Goal: Task Accomplishment & Management: Manage account settings

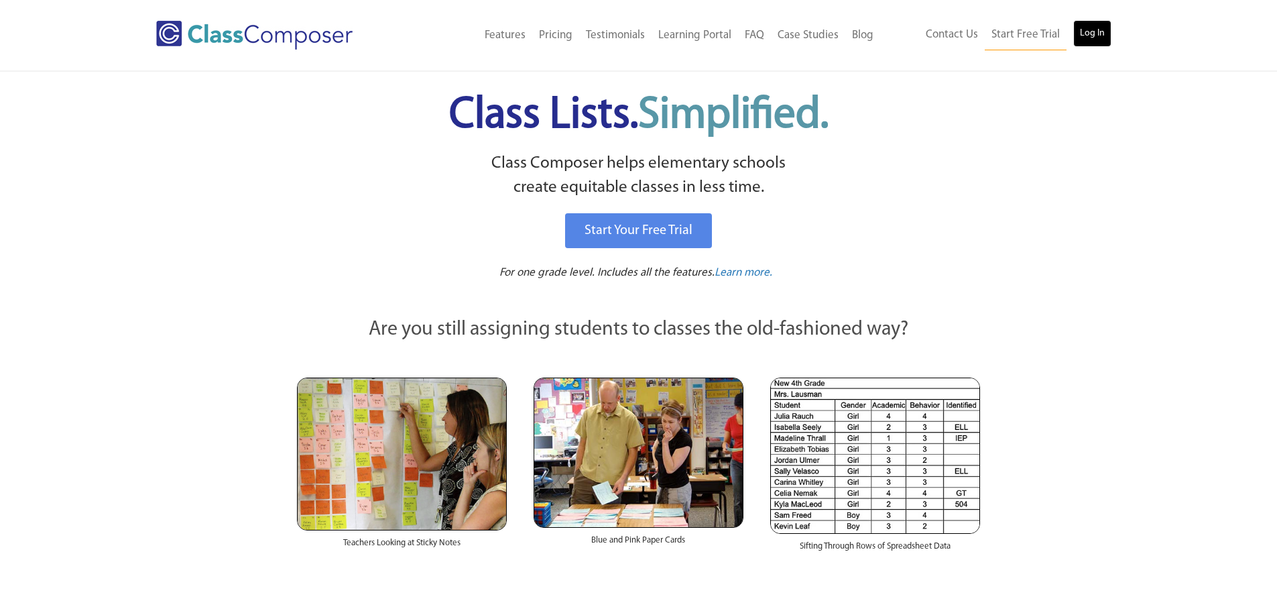
click at [1088, 36] on link "Log In" at bounding box center [1092, 33] width 38 height 27
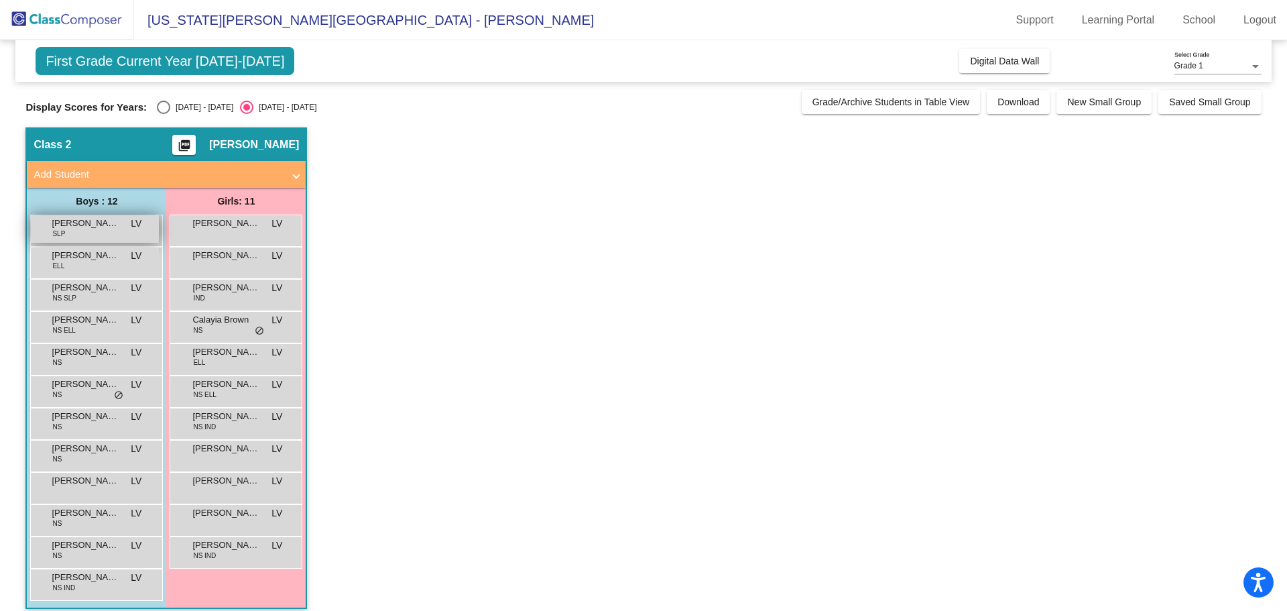
click at [88, 226] on span "[PERSON_NAME]" at bounding box center [85, 222] width 67 height 13
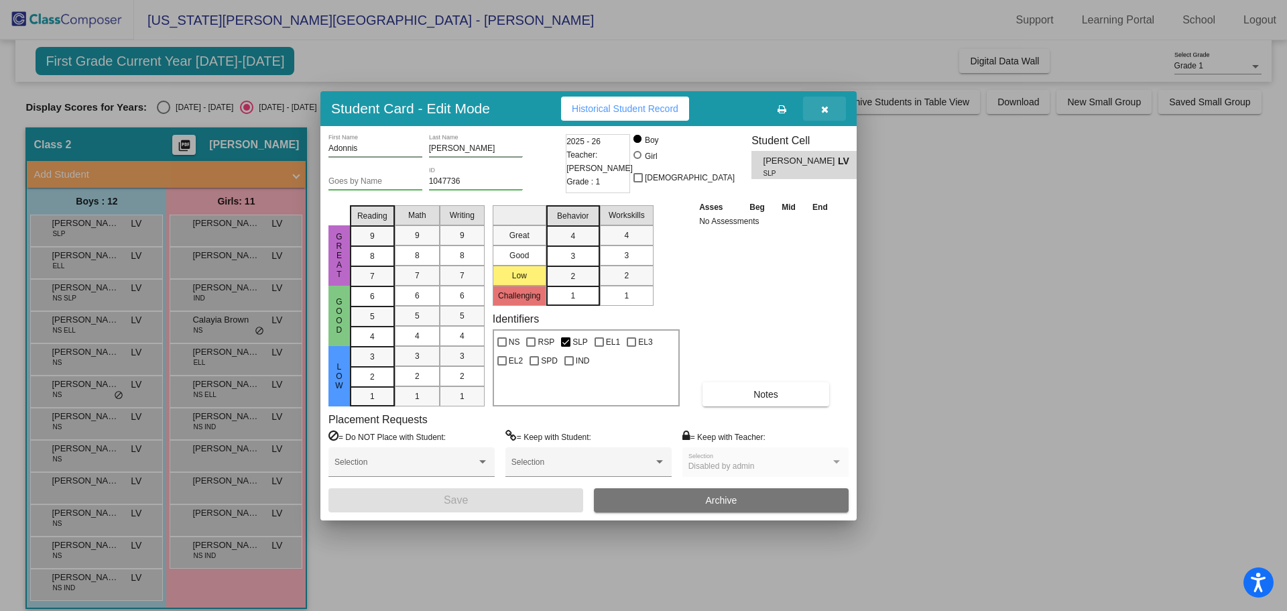
click at [821, 107] on icon "button" at bounding box center [824, 109] width 7 height 9
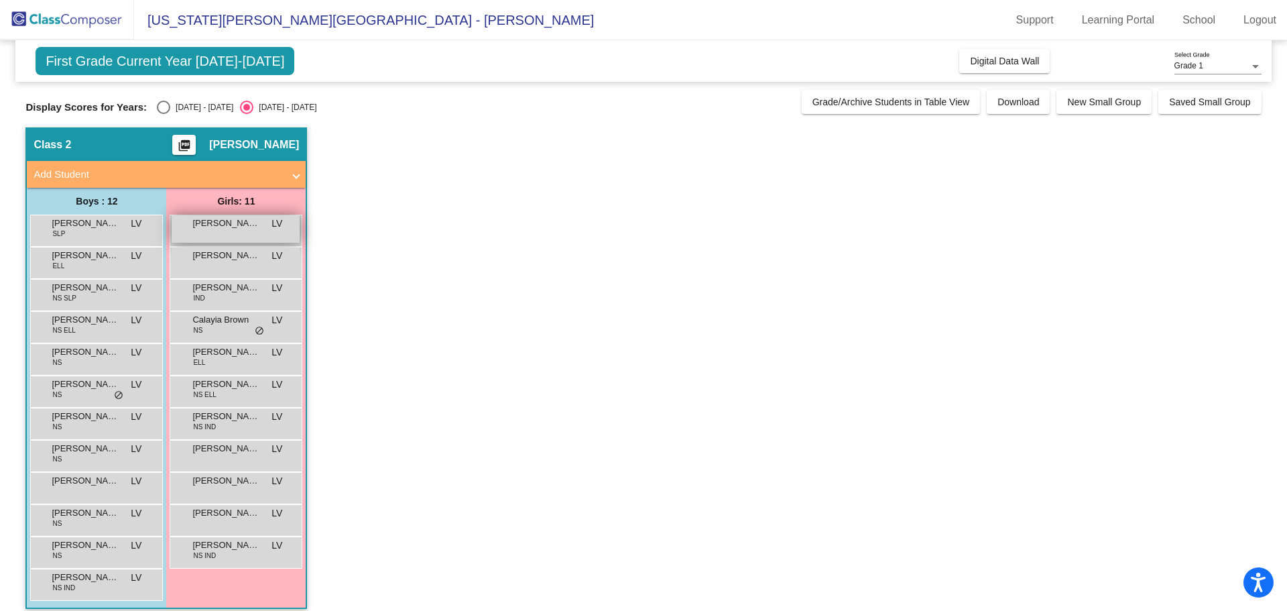
click at [221, 224] on span "[PERSON_NAME]" at bounding box center [225, 222] width 67 height 13
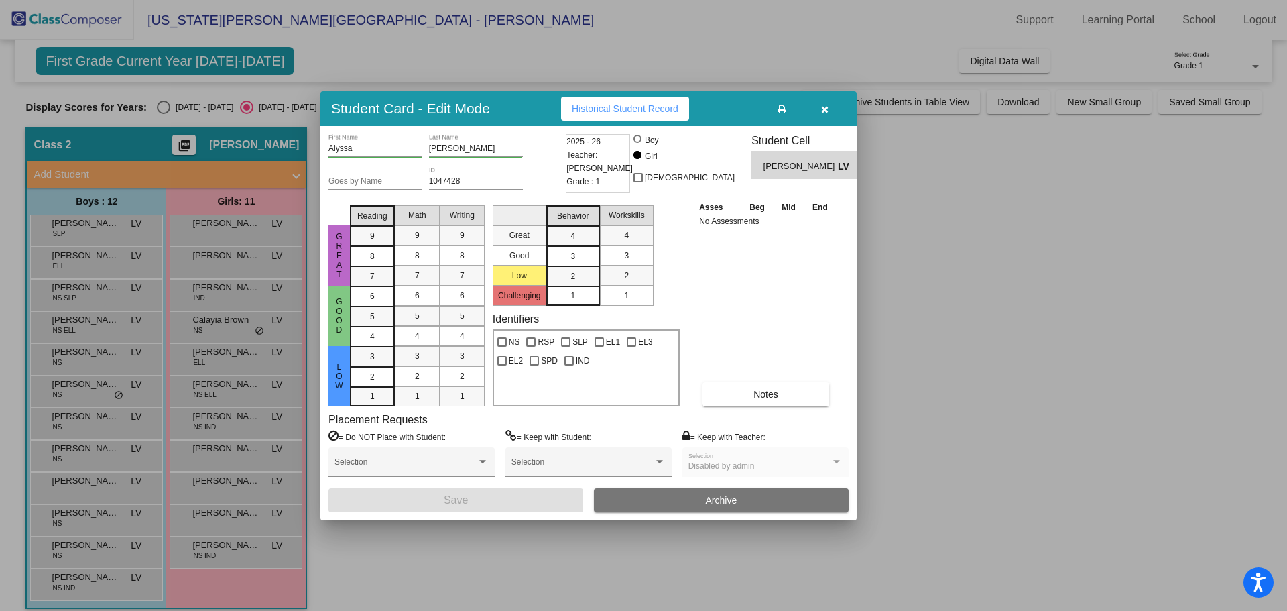
click at [210, 263] on div at bounding box center [643, 305] width 1287 height 611
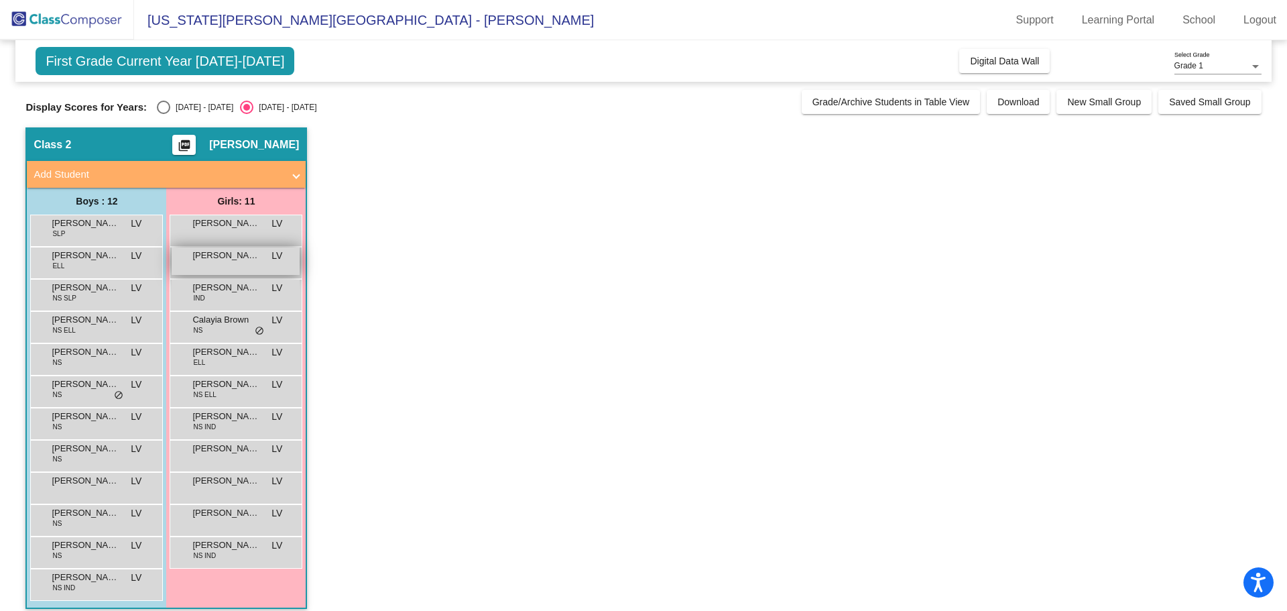
click at [249, 262] on div "[PERSON_NAME] LV lock do_not_disturb_alt" at bounding box center [236, 260] width 128 height 27
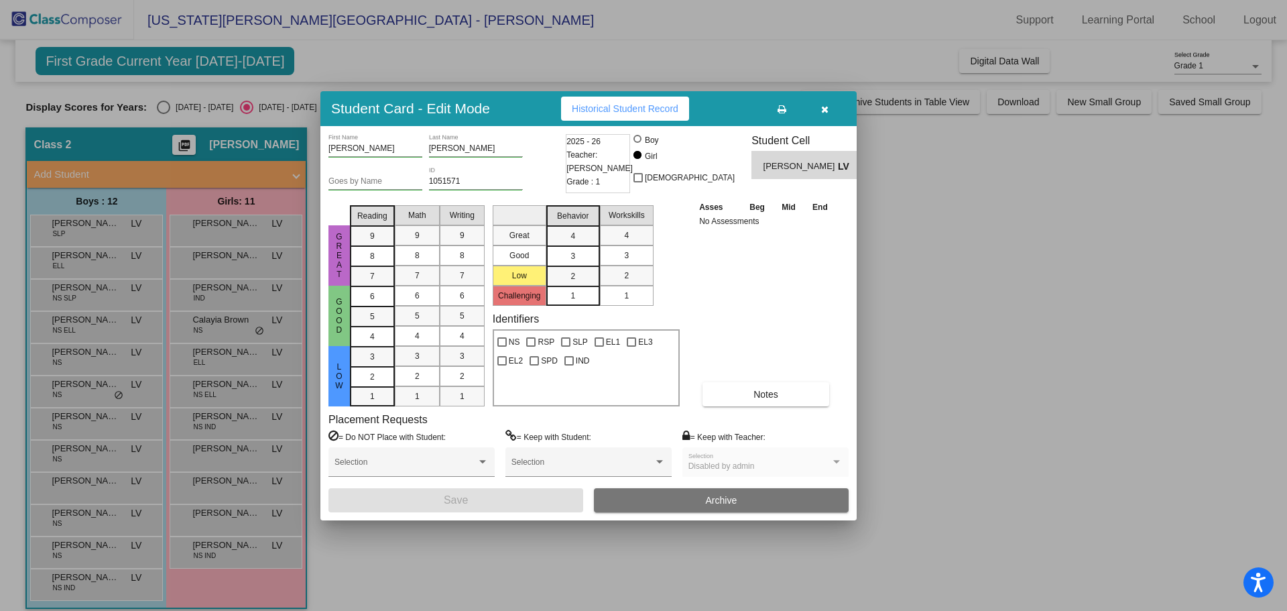
click at [84, 262] on div at bounding box center [643, 305] width 1287 height 611
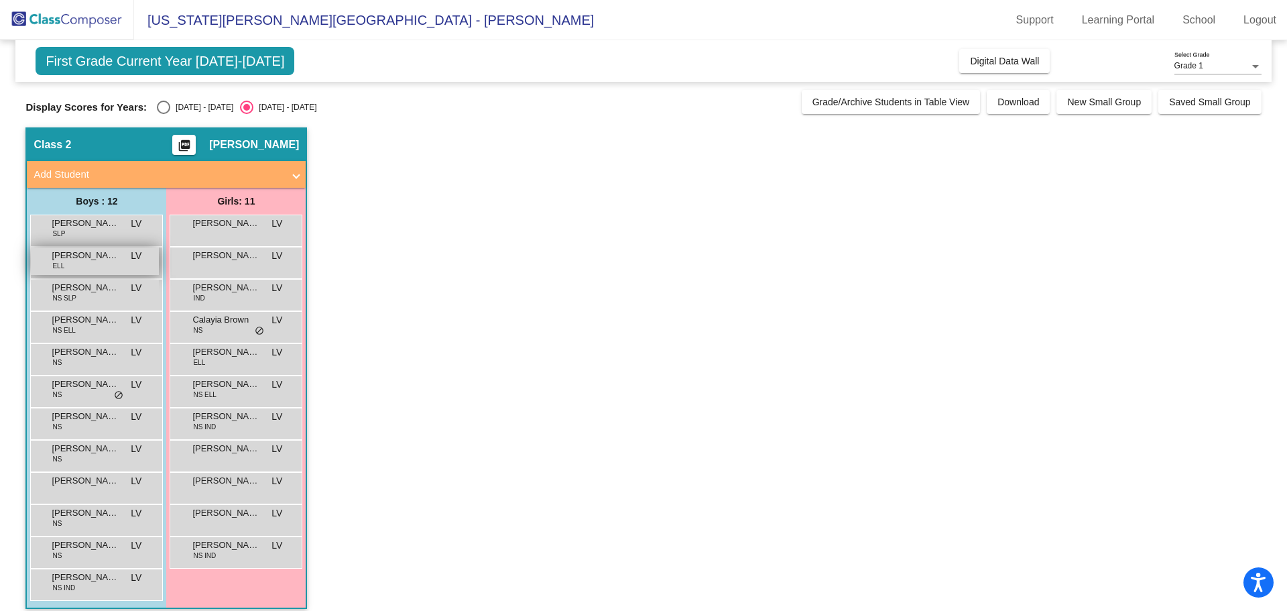
click at [84, 266] on div "Angel Martinez ELL LV lock do_not_disturb_alt" at bounding box center [95, 260] width 128 height 27
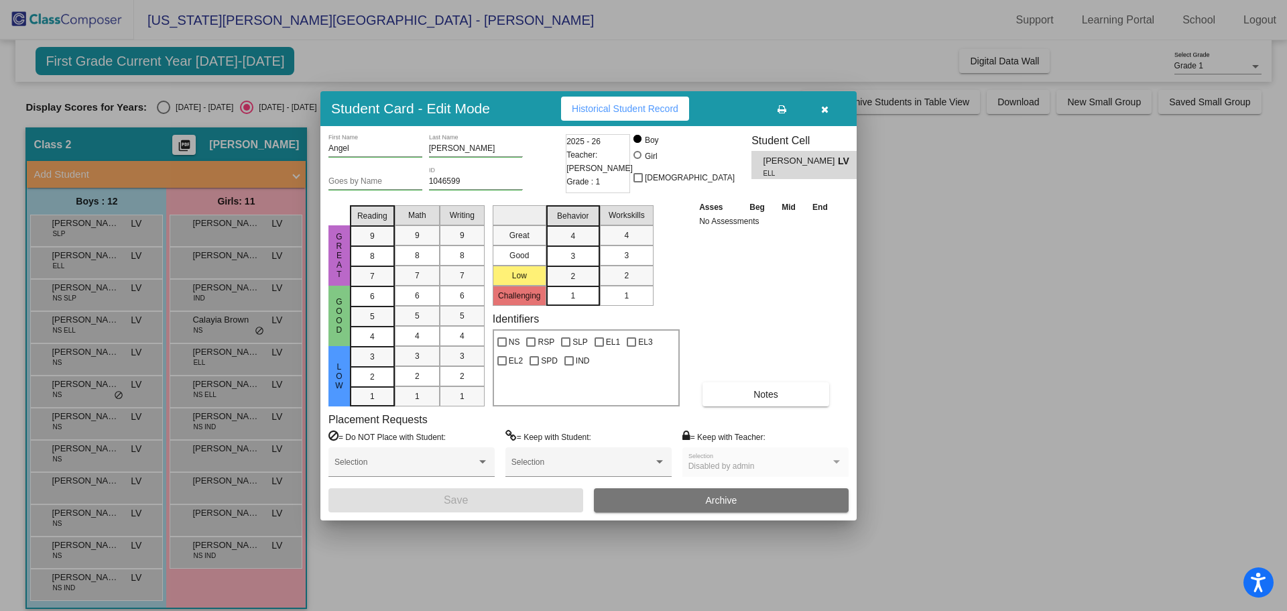
click at [69, 293] on div at bounding box center [643, 305] width 1287 height 611
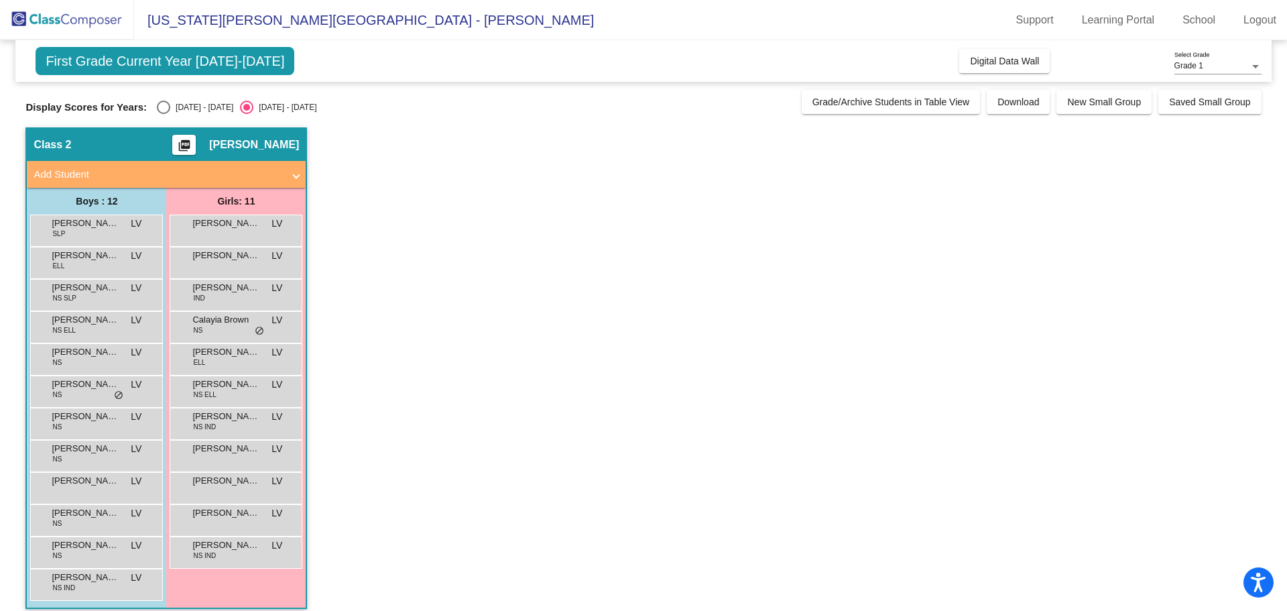
click at [69, 293] on span "NS SLP" at bounding box center [64, 298] width 24 height 10
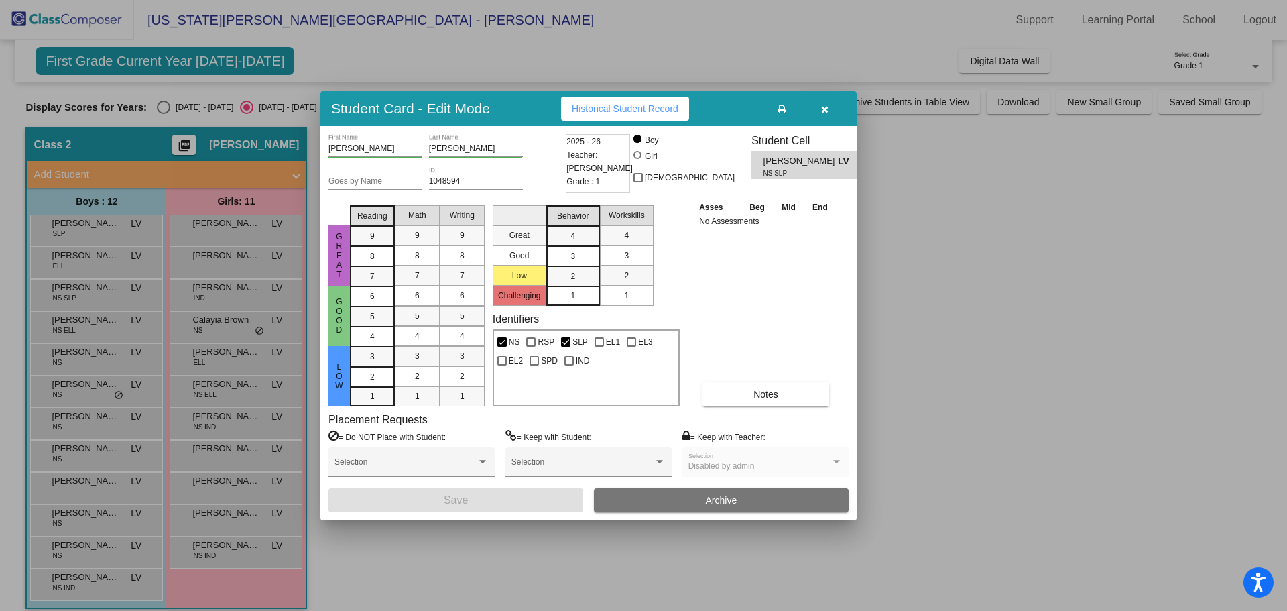
click at [223, 305] on div at bounding box center [643, 305] width 1287 height 611
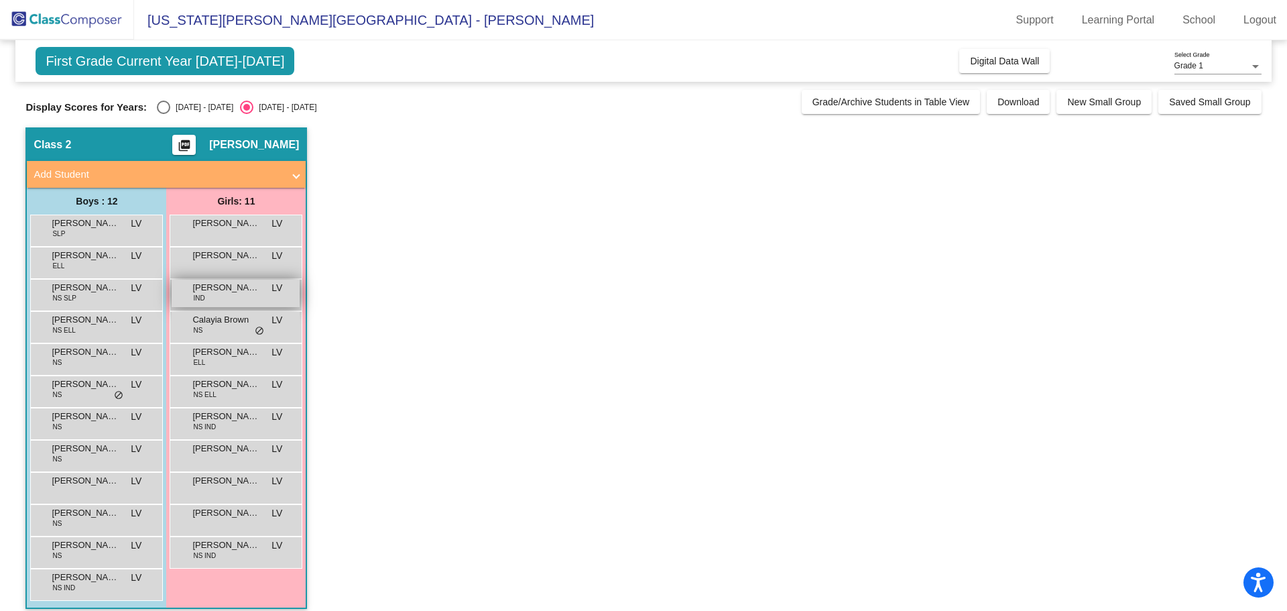
click at [222, 304] on div "Brianna Mendoza IND LV lock do_not_disturb_alt" at bounding box center [236, 292] width 128 height 27
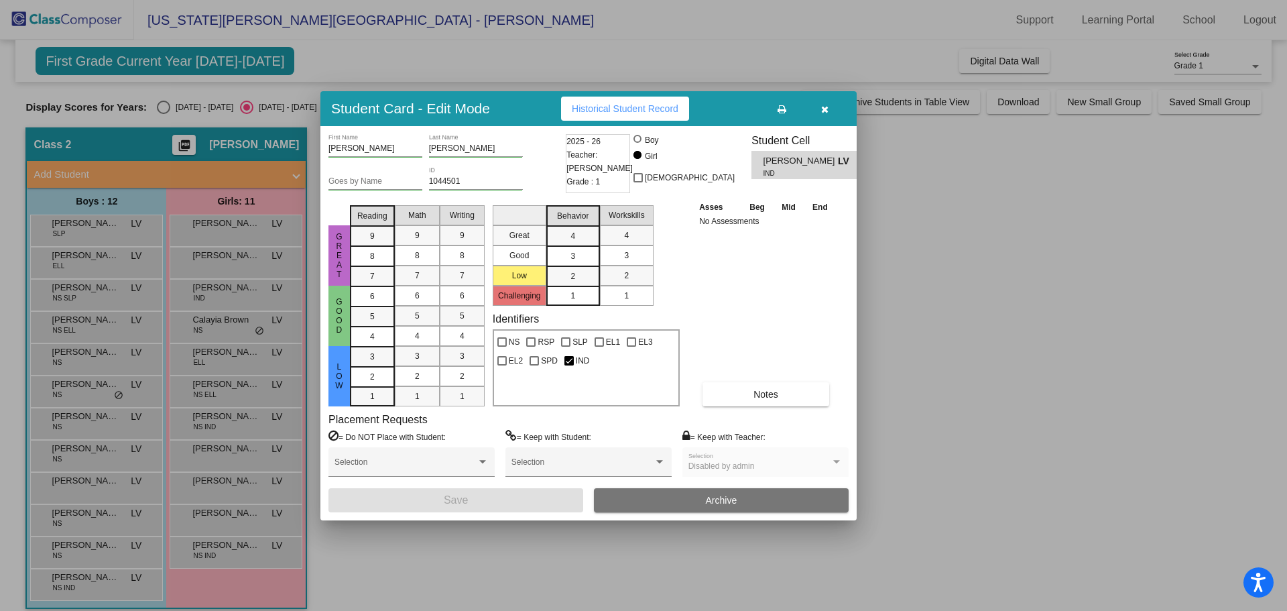
click at [199, 334] on div at bounding box center [643, 305] width 1287 height 611
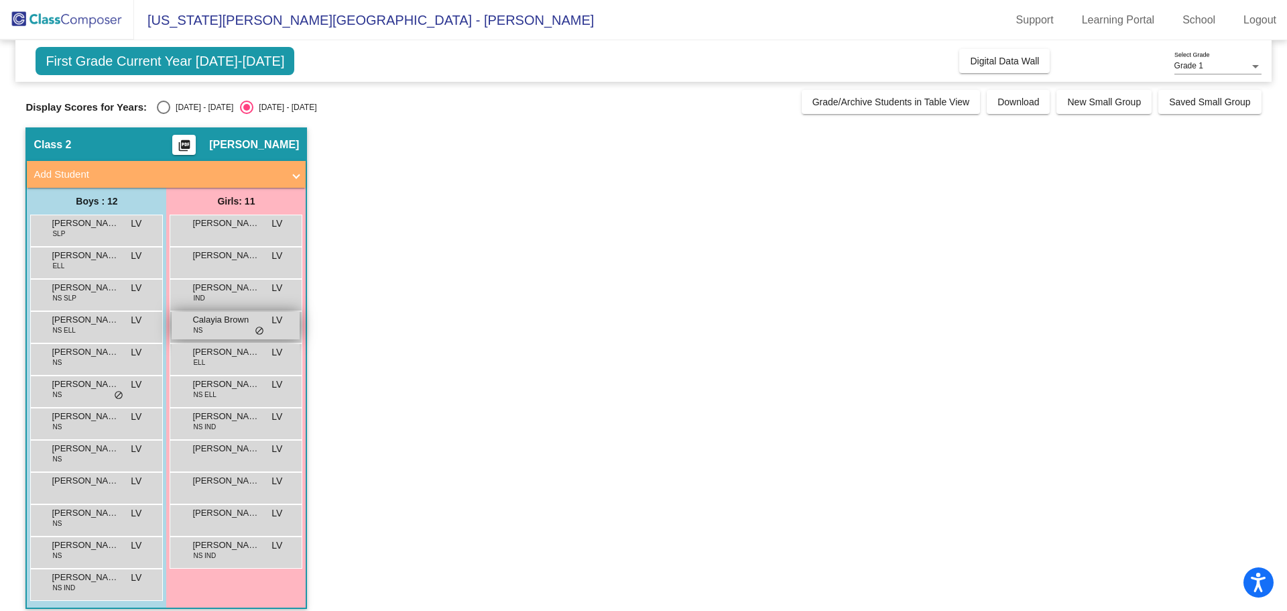
click at [200, 335] on span "NS" at bounding box center [197, 330] width 9 height 10
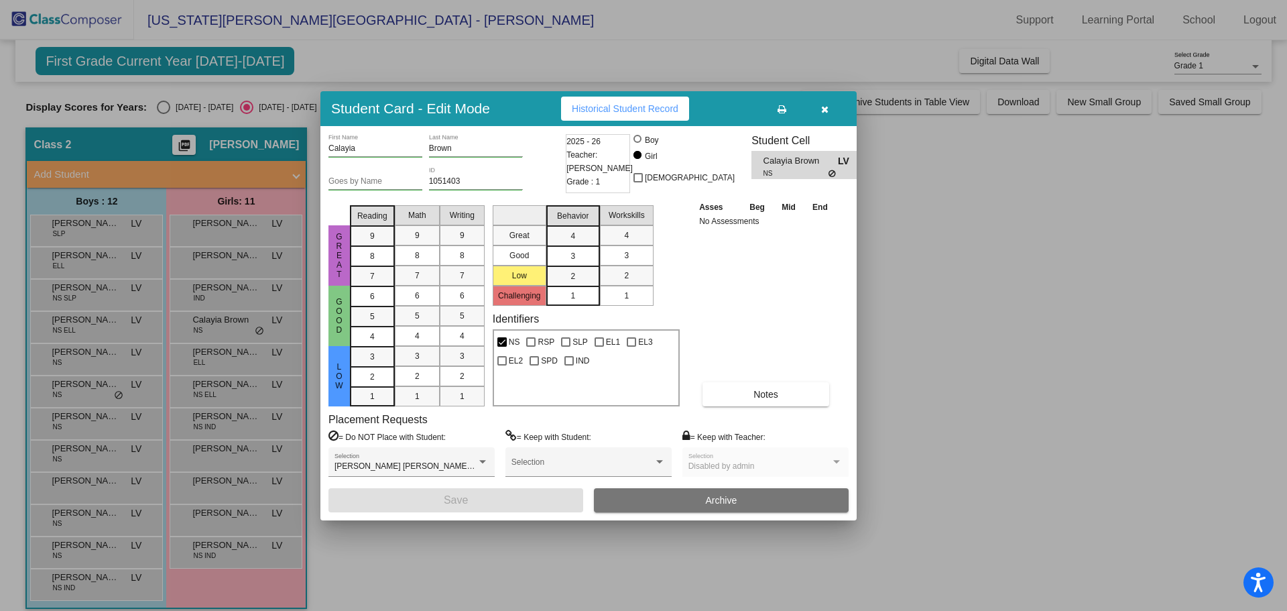
click at [72, 324] on div at bounding box center [643, 305] width 1287 height 611
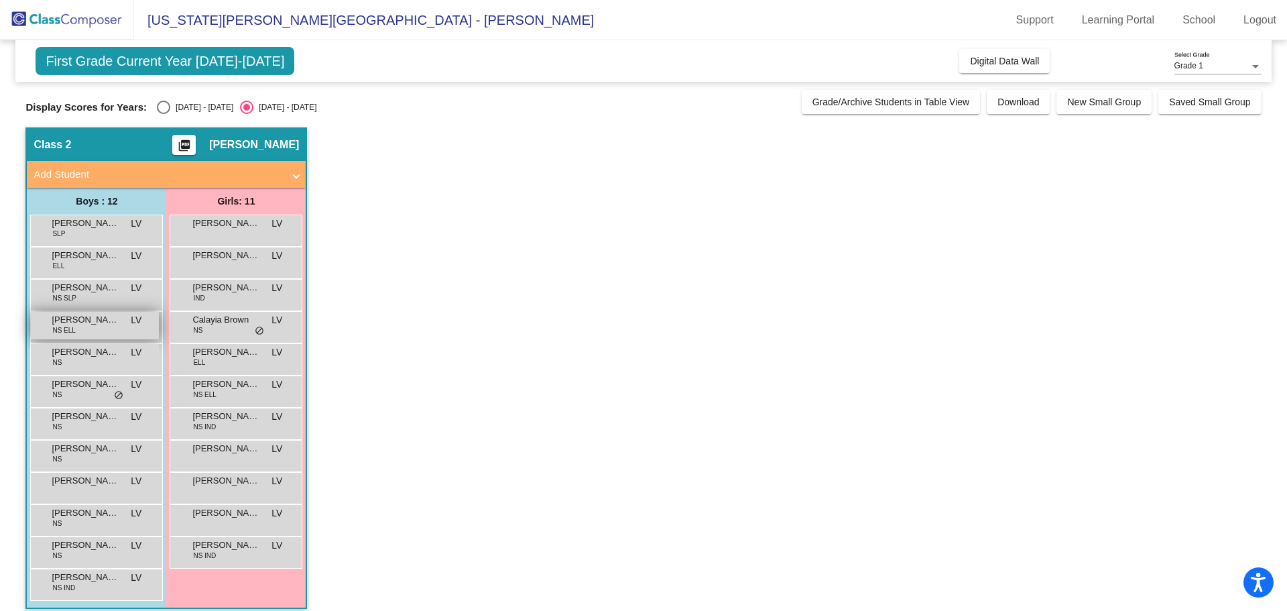
click at [72, 324] on span "Erick Lozano" at bounding box center [85, 319] width 67 height 13
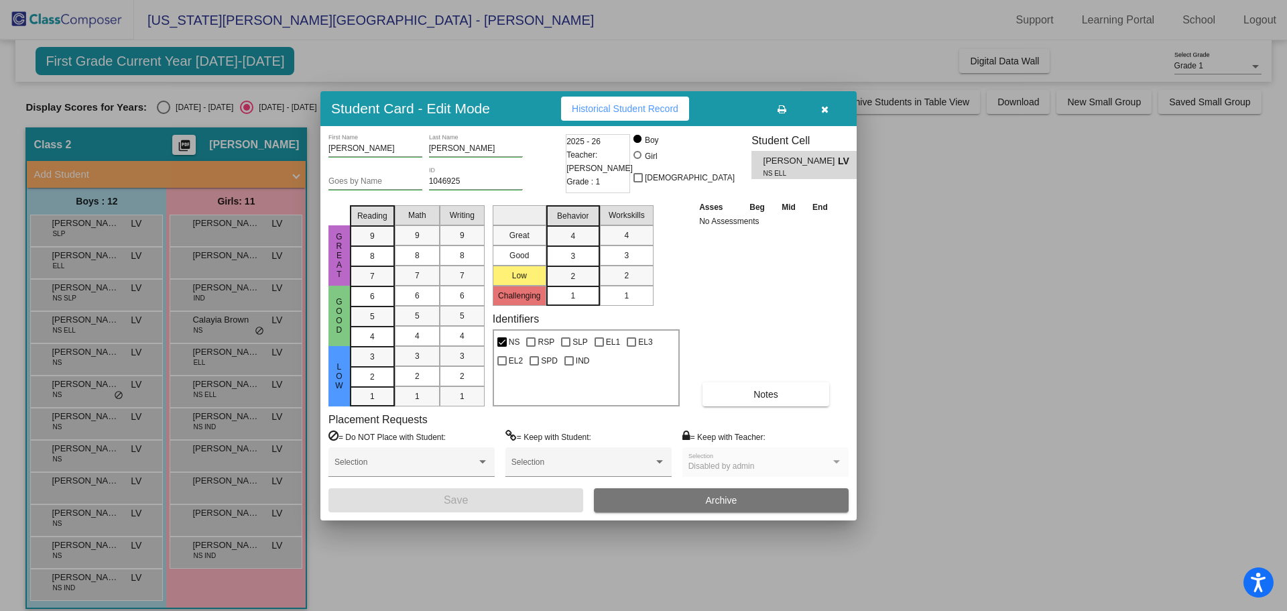
click at [94, 362] on div at bounding box center [643, 305] width 1287 height 611
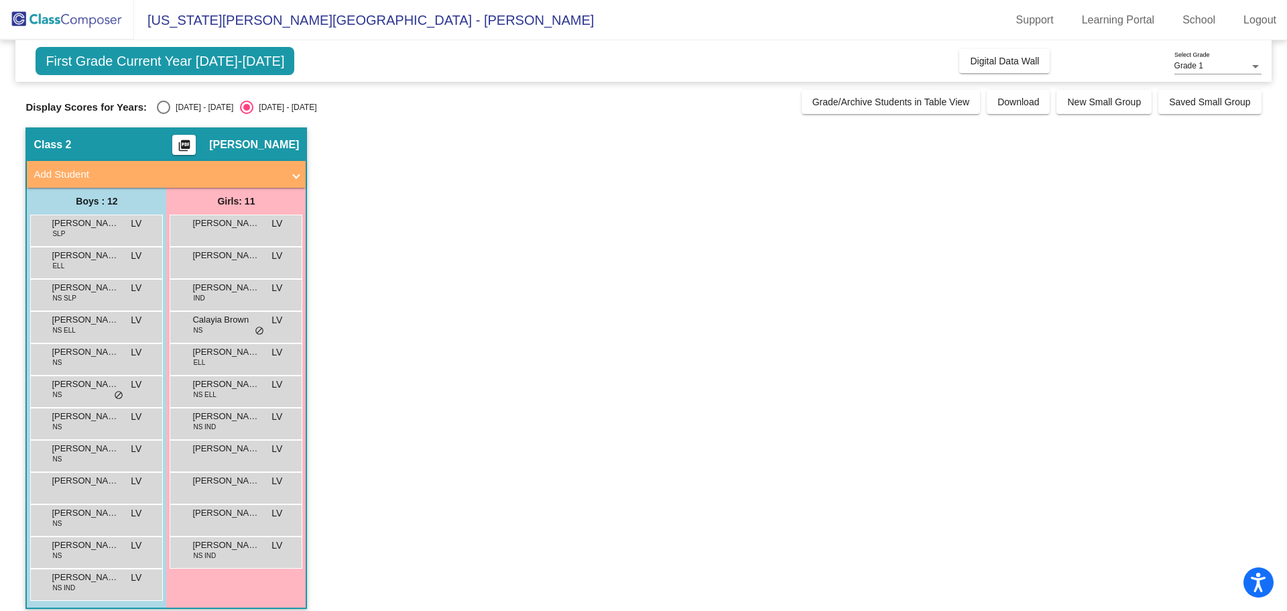
click at [94, 362] on div "Ismael Garcia NS LV lock do_not_disturb_alt" at bounding box center [95, 357] width 128 height 27
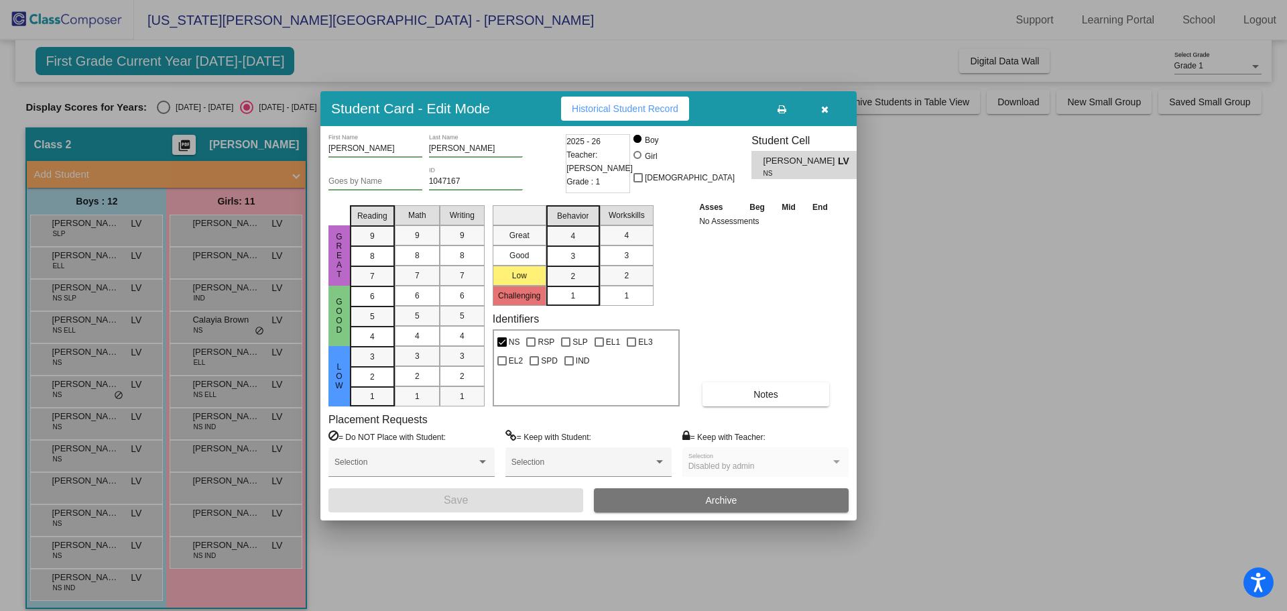
click at [235, 371] on div at bounding box center [643, 305] width 1287 height 611
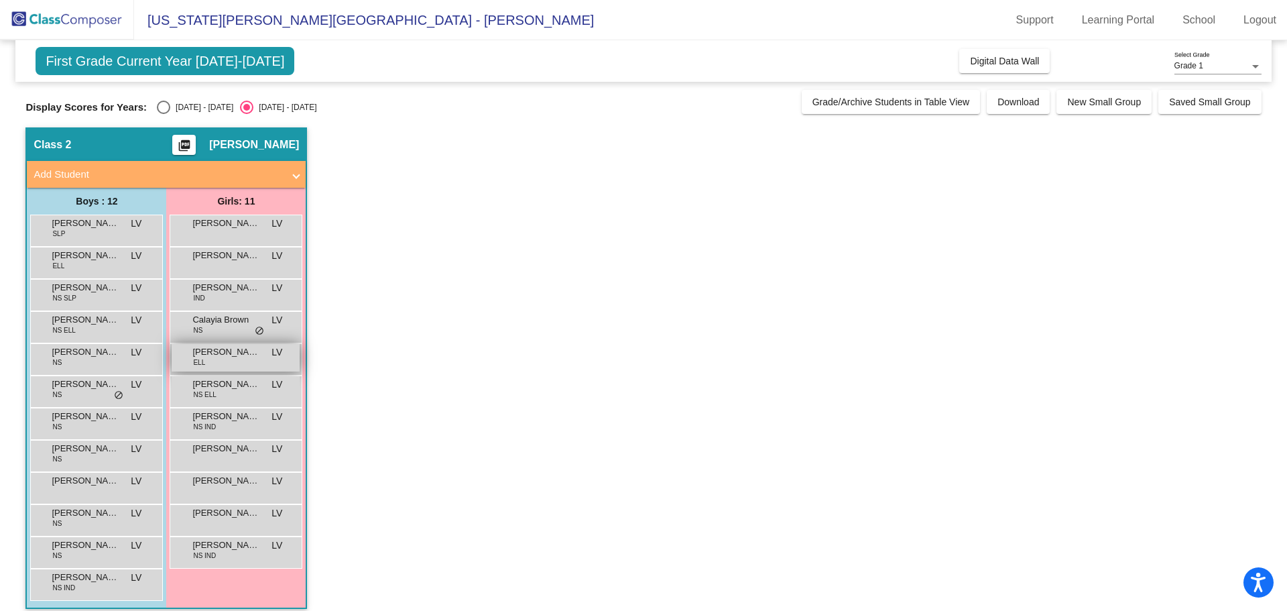
click at [235, 371] on div "Jatzibe Rosales Gutierrez ELL LV lock do_not_disturb_alt" at bounding box center [236, 357] width 128 height 27
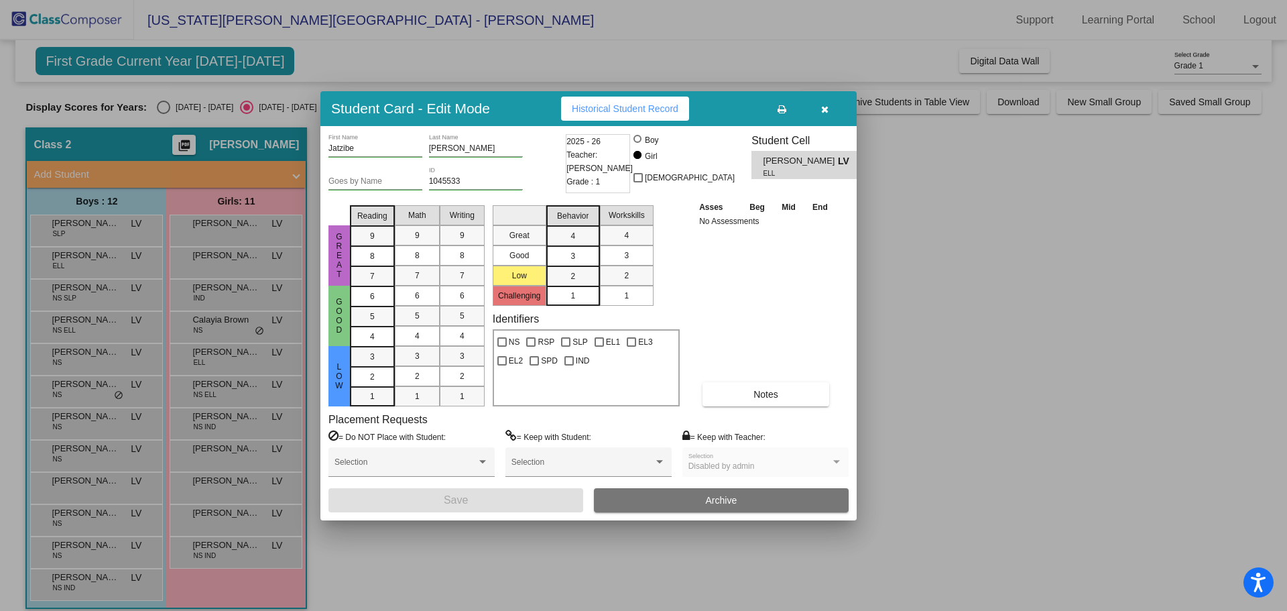
click at [85, 392] on div at bounding box center [643, 305] width 1287 height 611
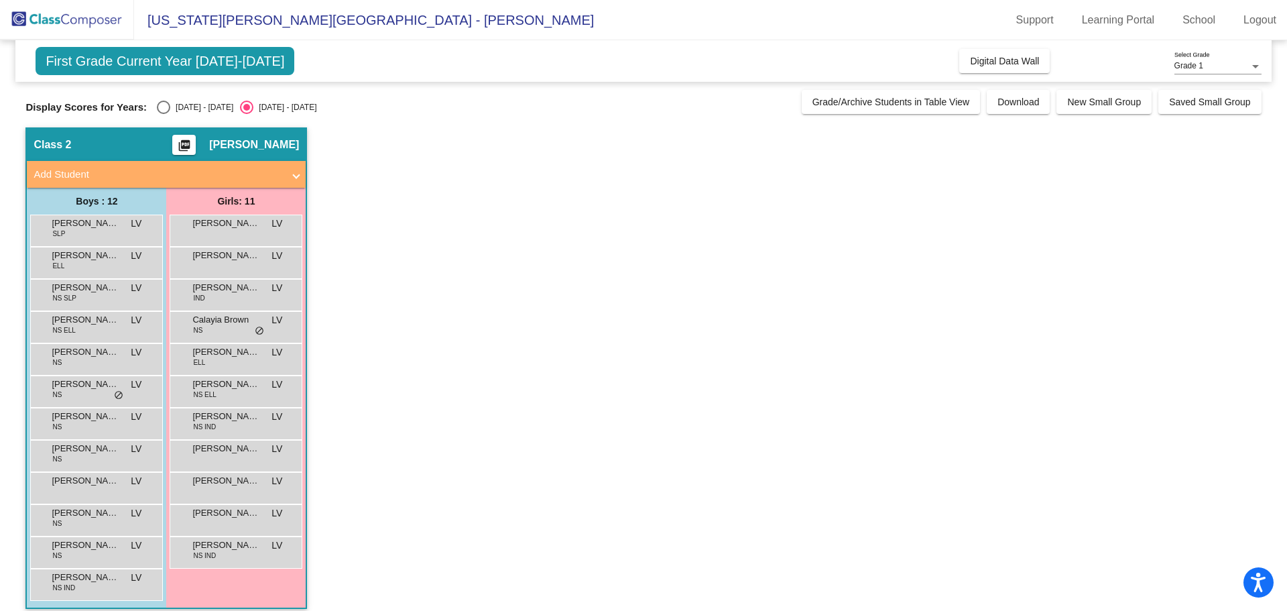
click at [85, 392] on div "Jeremiah Garcia NS LV lock do_not_disturb_alt" at bounding box center [95, 389] width 128 height 27
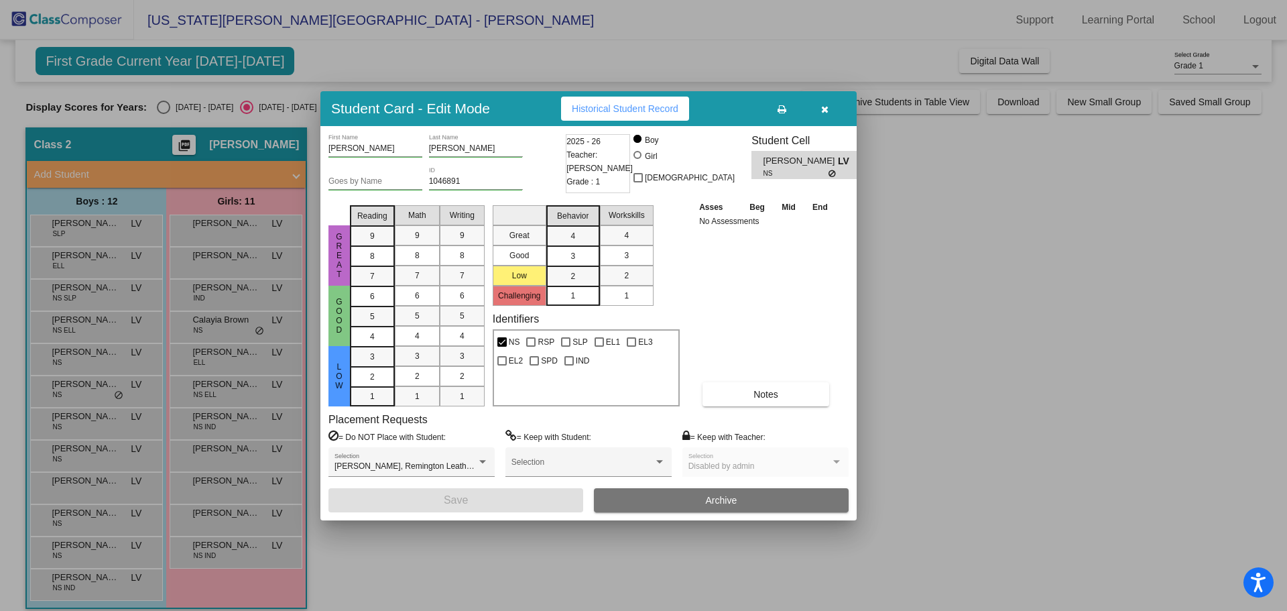
click at [74, 428] on div at bounding box center [643, 305] width 1287 height 611
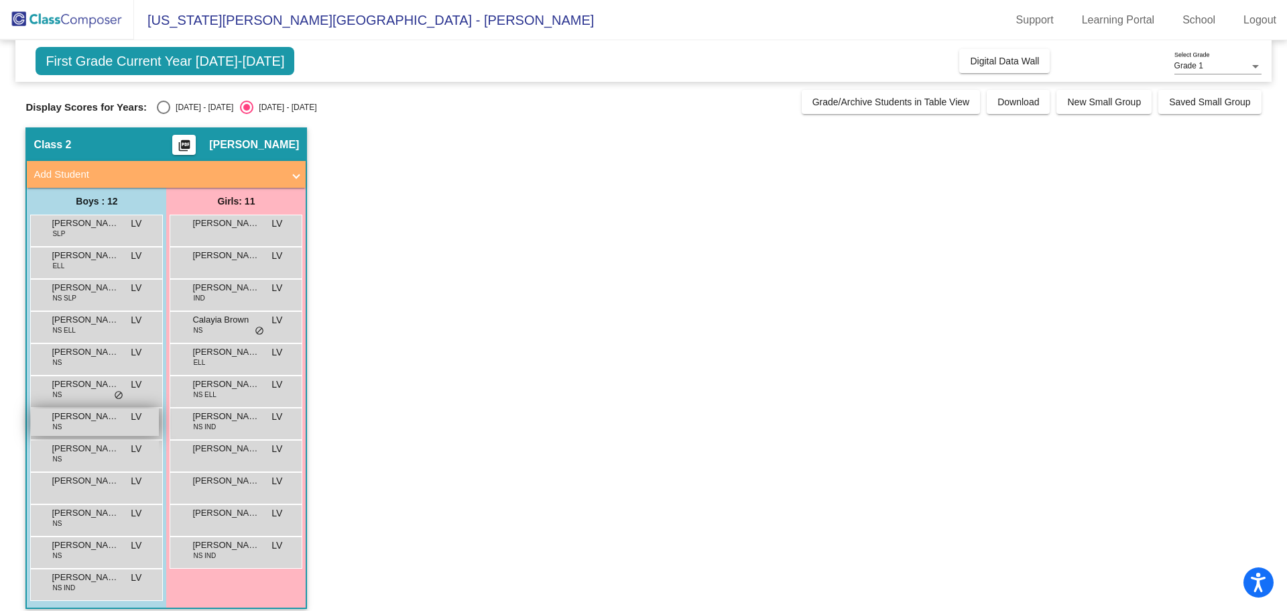
click at [74, 429] on div "Lincoln Kelly NS LV lock do_not_disturb_alt" at bounding box center [95, 421] width 128 height 27
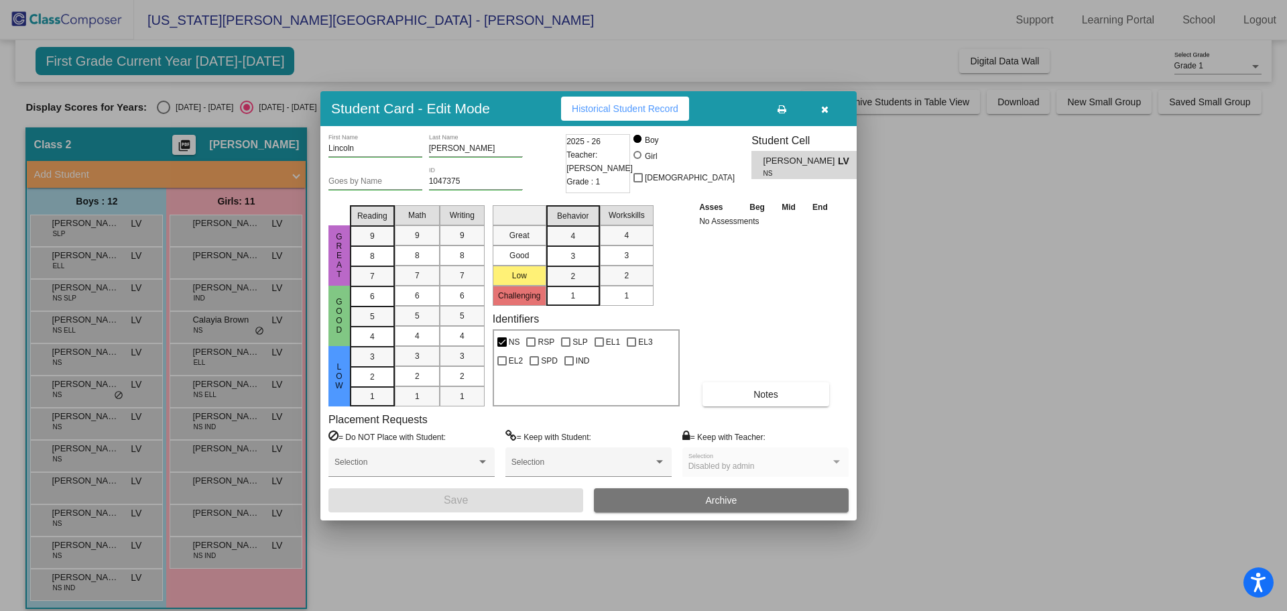
click at [76, 463] on div at bounding box center [643, 305] width 1287 height 611
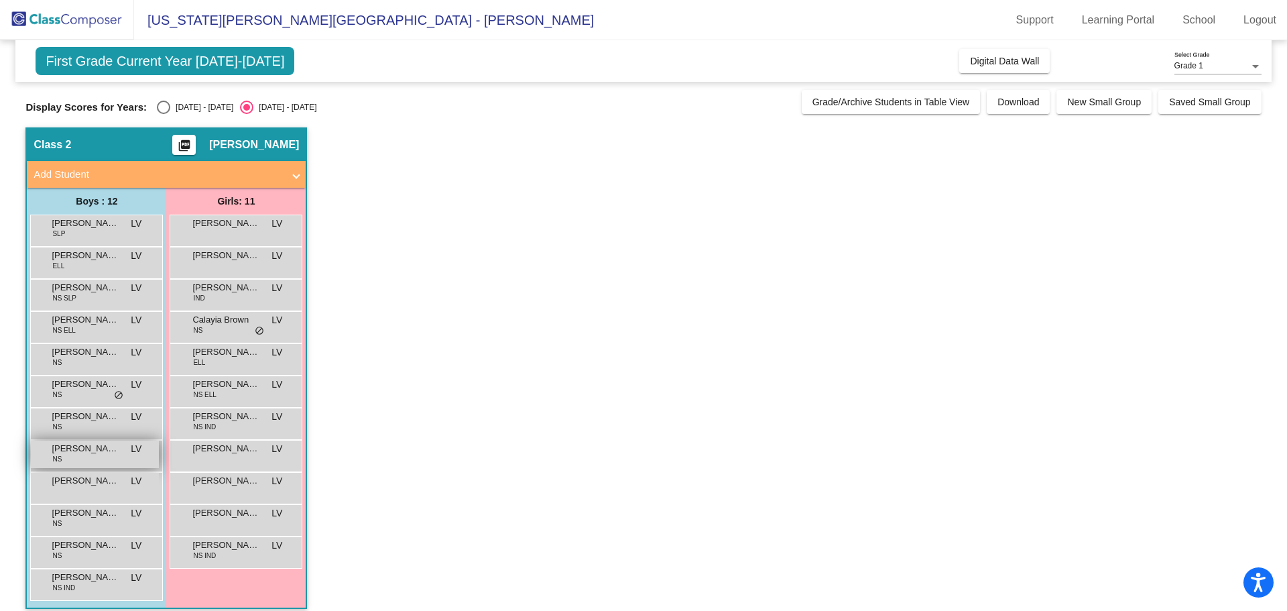
click at [75, 464] on div "Mason Mendoza NS LV lock do_not_disturb_alt" at bounding box center [95, 453] width 128 height 27
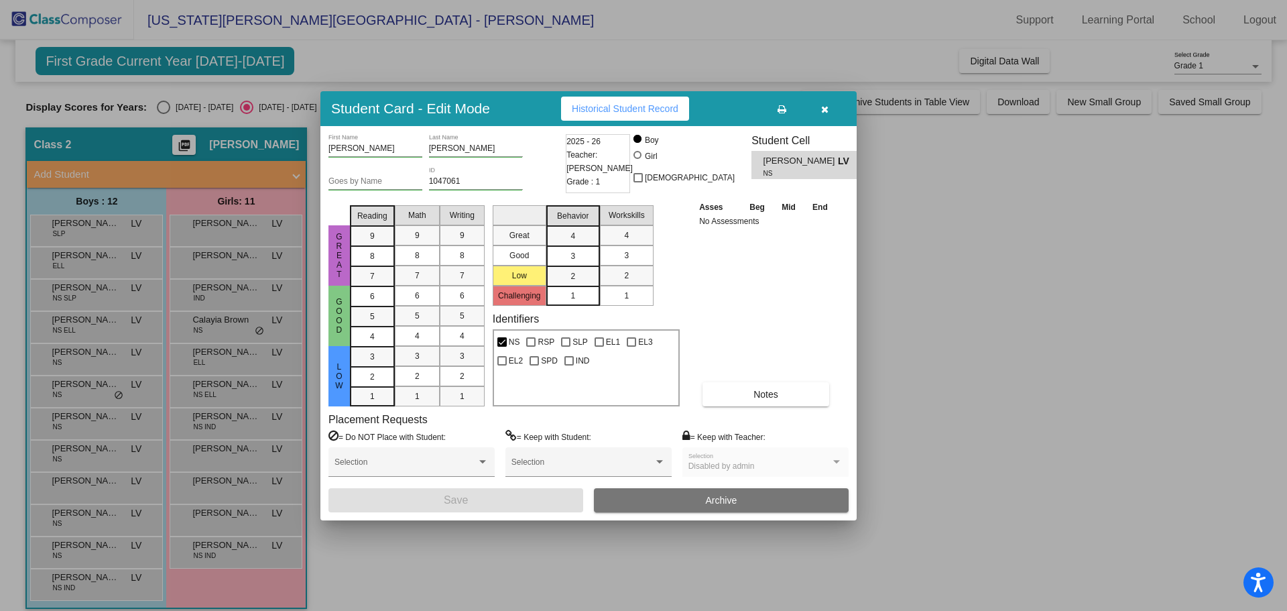
click at [66, 485] on div at bounding box center [643, 305] width 1287 height 611
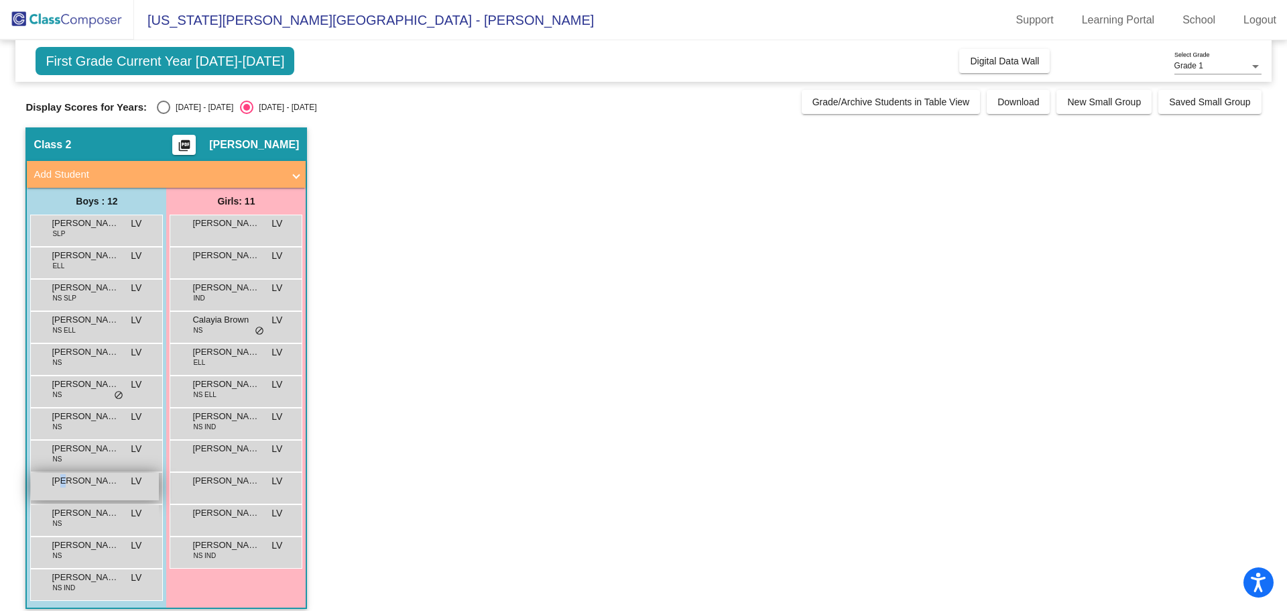
click at [68, 486] on span "Mason Vang" at bounding box center [85, 480] width 67 height 13
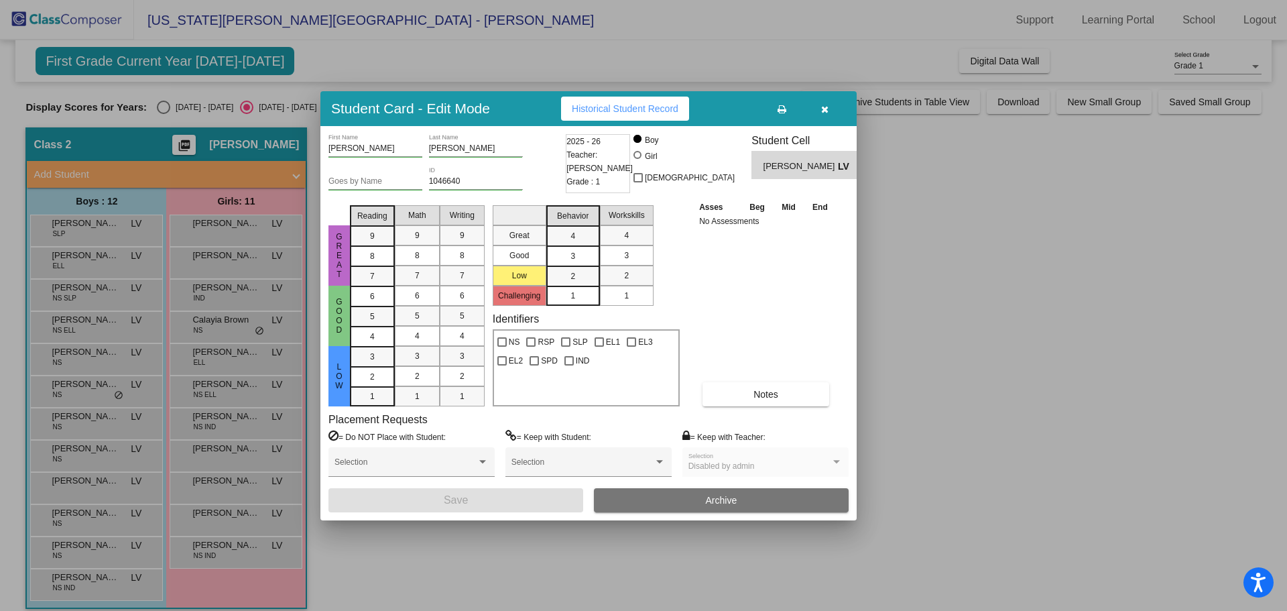
click at [77, 524] on div at bounding box center [643, 305] width 1287 height 611
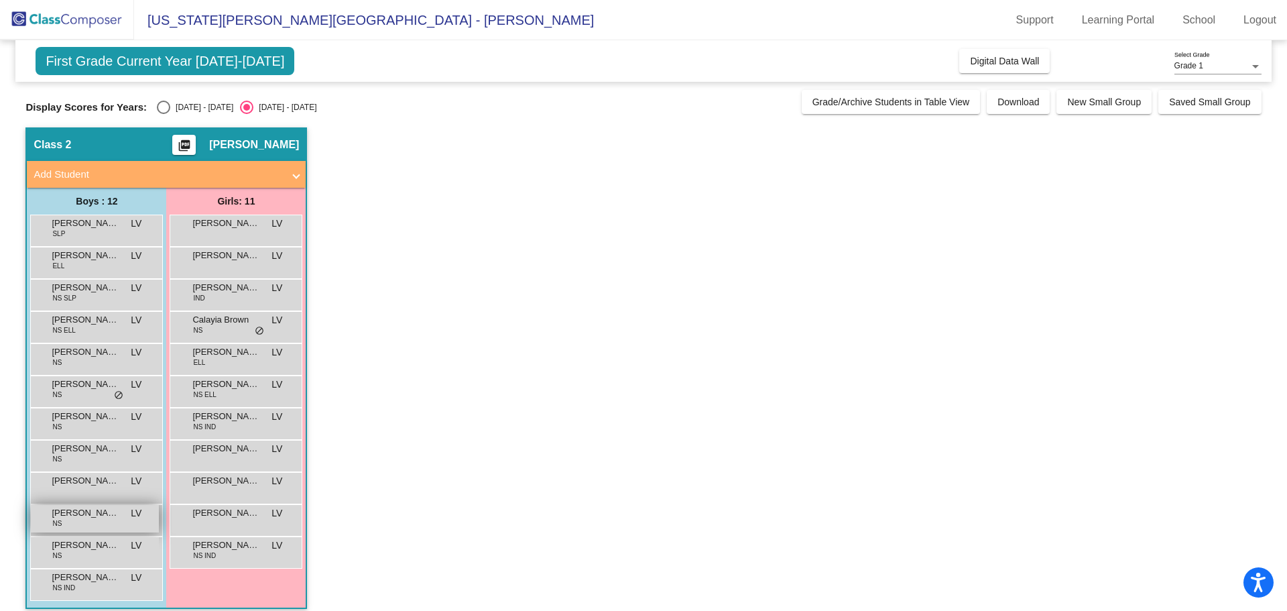
click at [76, 525] on div "Matteo Barragan NS LV lock do_not_disturb_alt" at bounding box center [95, 518] width 128 height 27
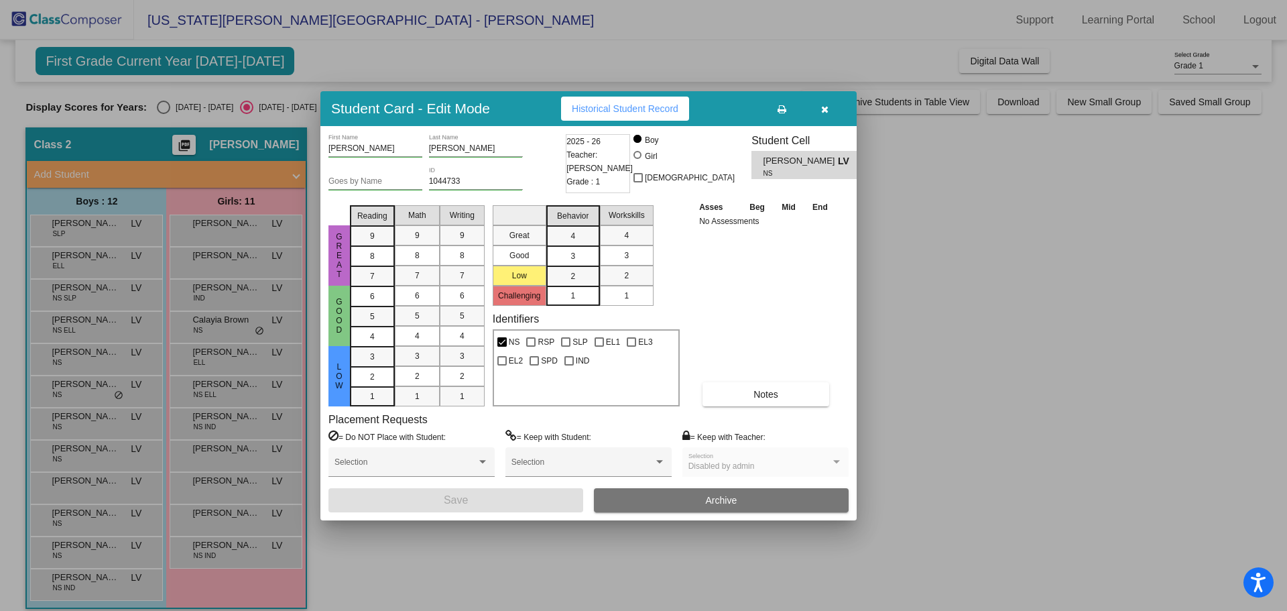
click at [230, 393] on div at bounding box center [643, 305] width 1287 height 611
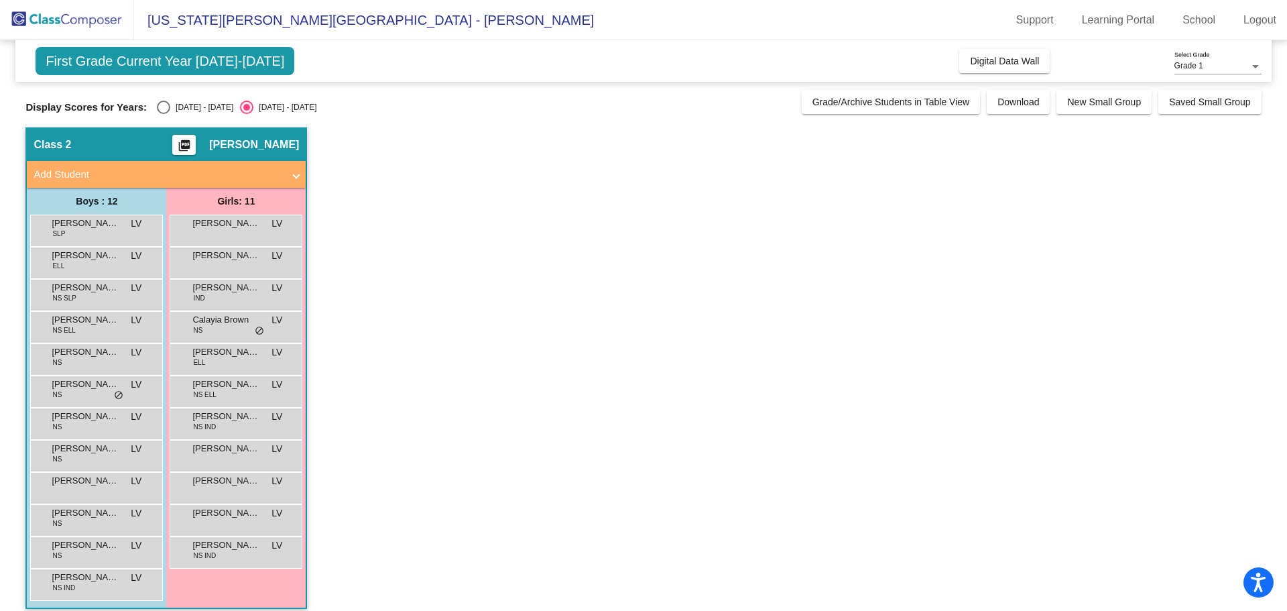
click at [230, 393] on div "Mayah Chavarin NS ELL LV lock do_not_disturb_alt" at bounding box center [236, 389] width 128 height 27
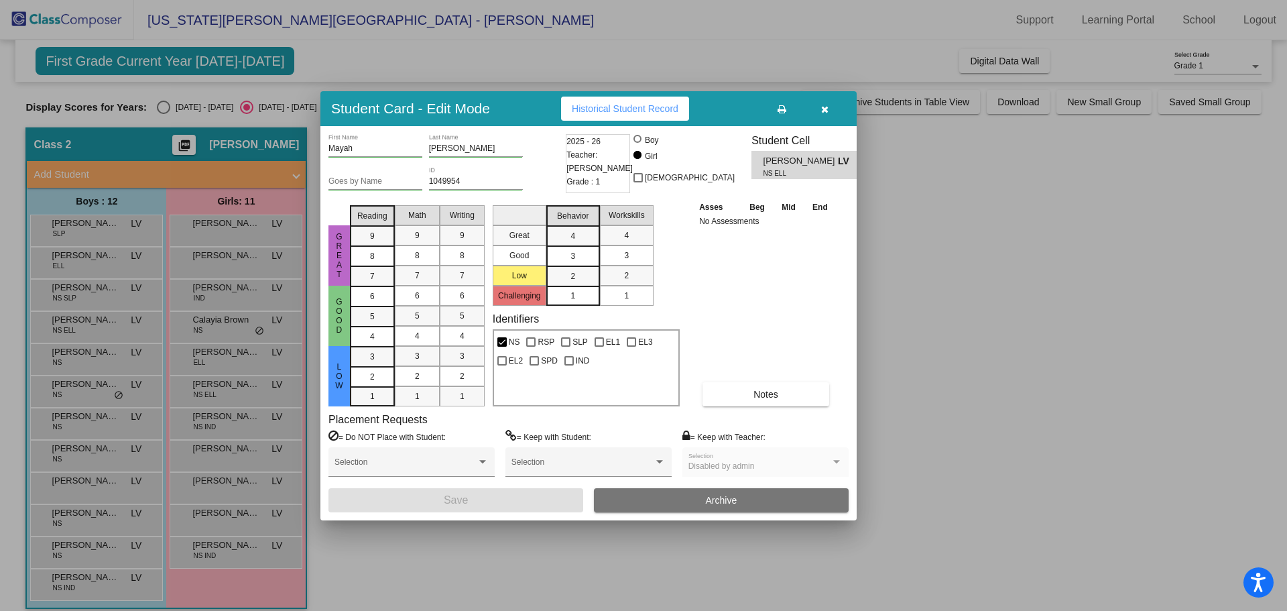
click at [217, 426] on div at bounding box center [643, 305] width 1287 height 611
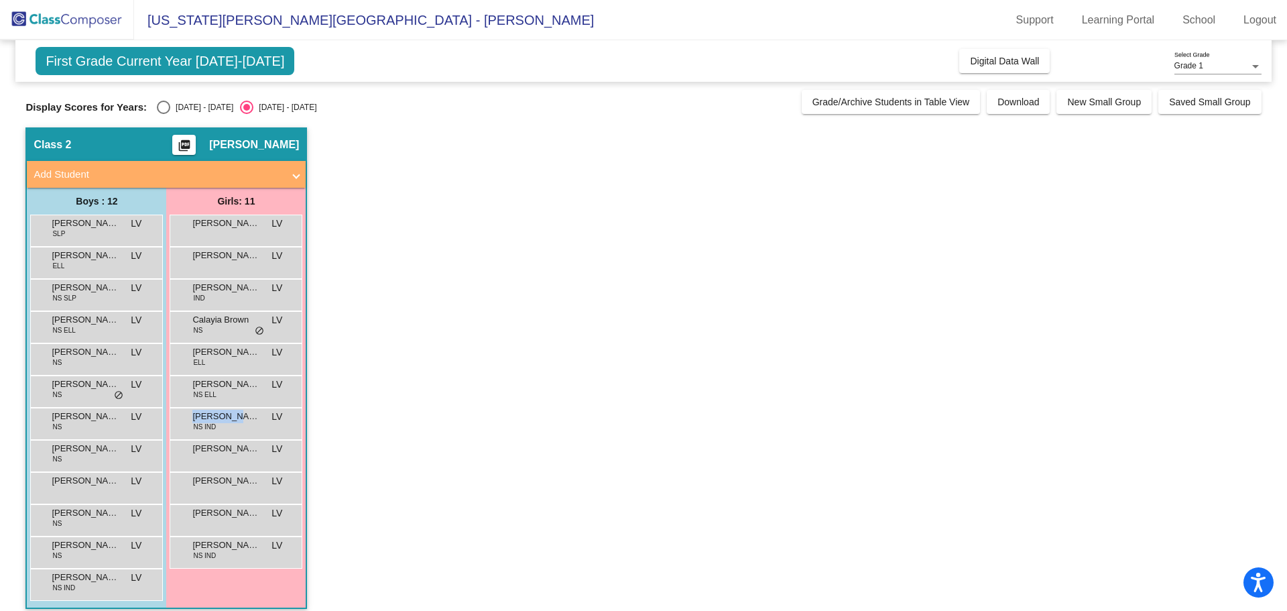
click at [217, 426] on div "Meronica Khoshaba NS IND LV lock do_not_disturb_alt" at bounding box center [236, 421] width 128 height 27
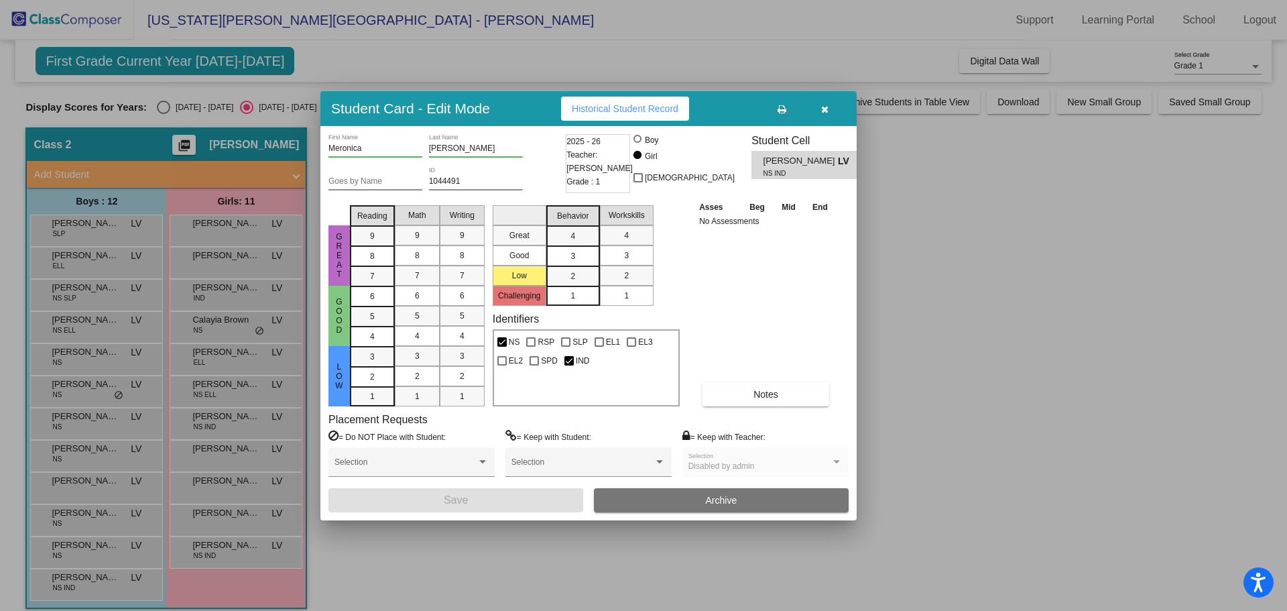
click at [261, 459] on div at bounding box center [643, 305] width 1287 height 611
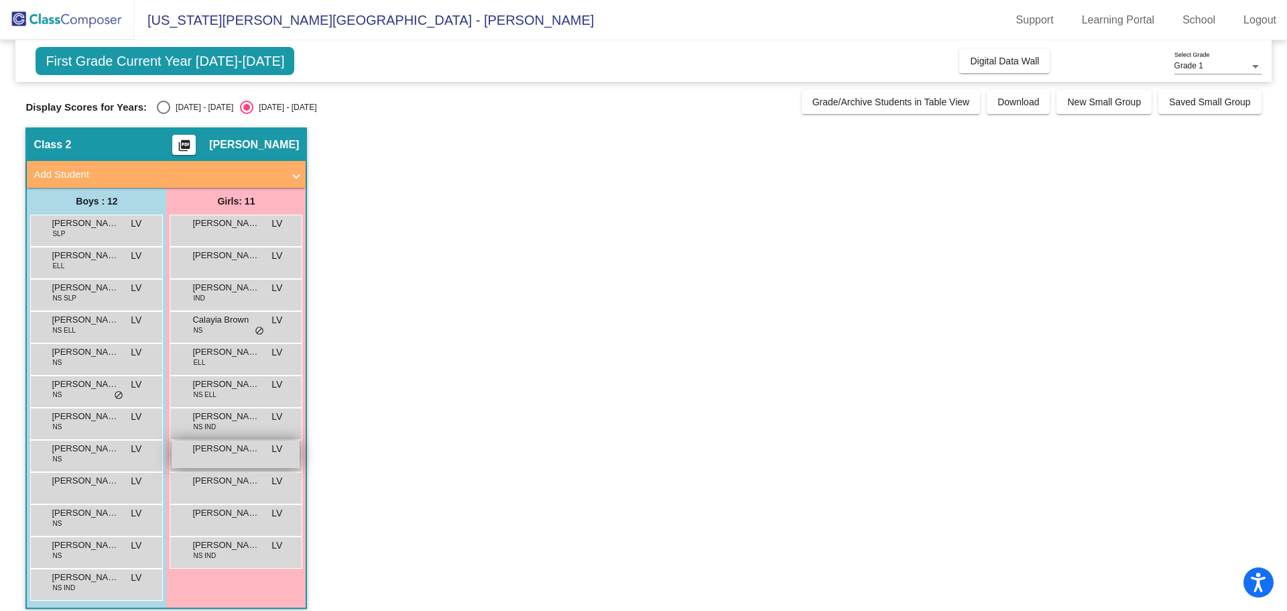
click at [261, 460] on div "Mila Delgadillo LV lock do_not_disturb_alt" at bounding box center [236, 453] width 128 height 27
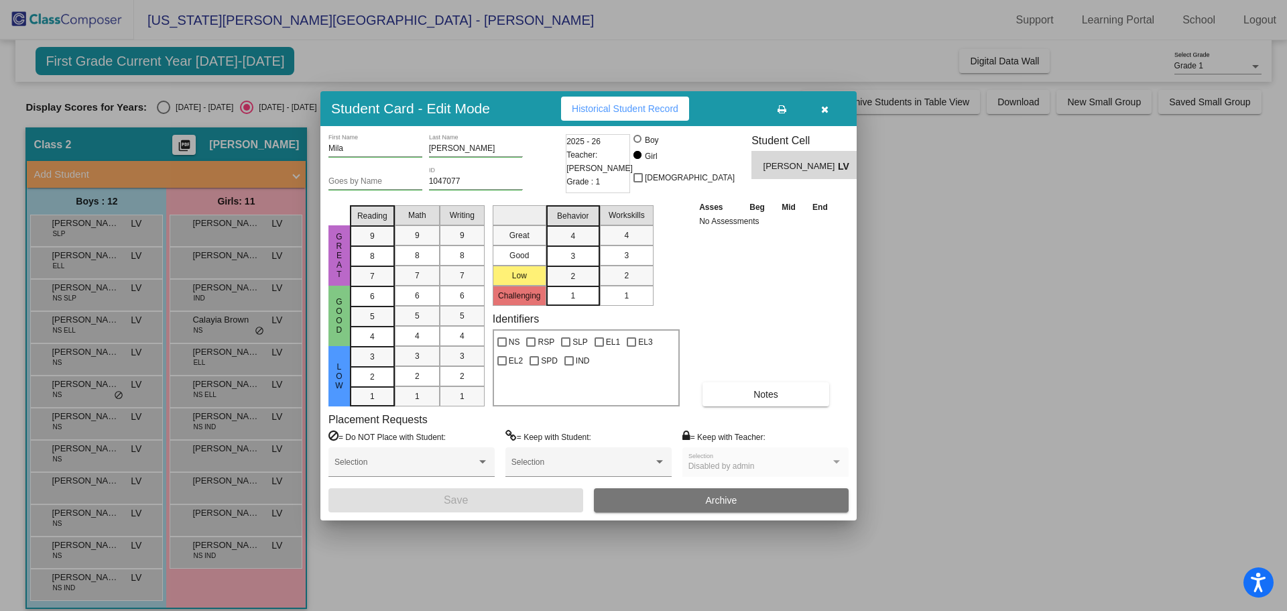
click at [252, 481] on div at bounding box center [643, 305] width 1287 height 611
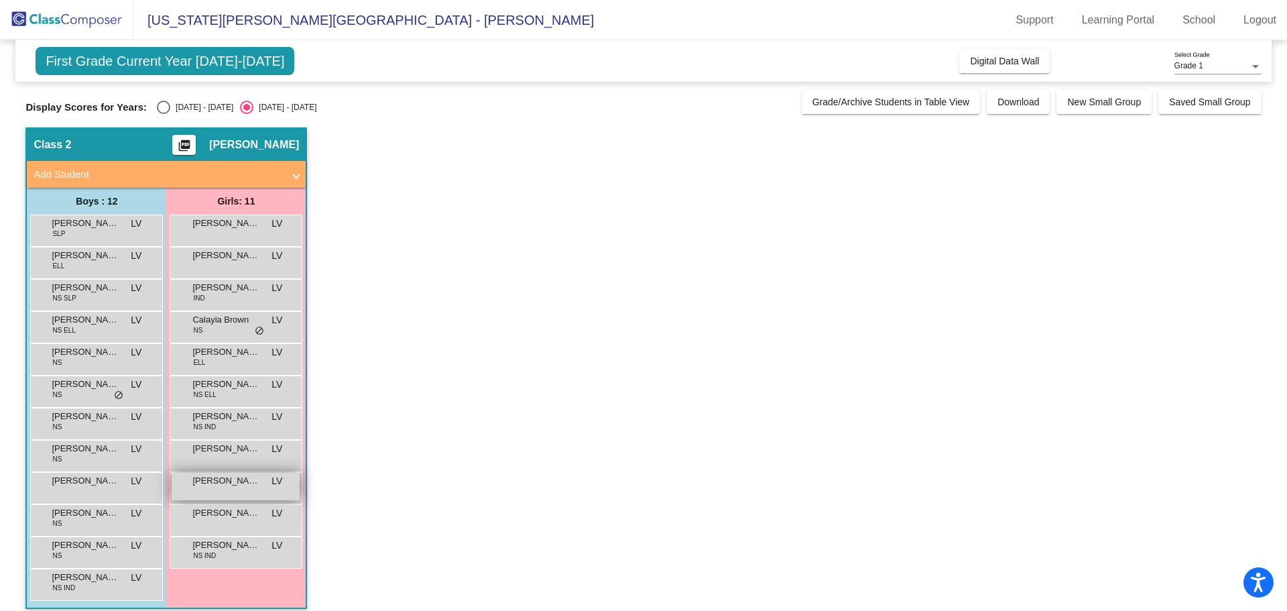
click at [252, 481] on span "Nadia Sandoval Martinez" at bounding box center [225, 480] width 67 height 13
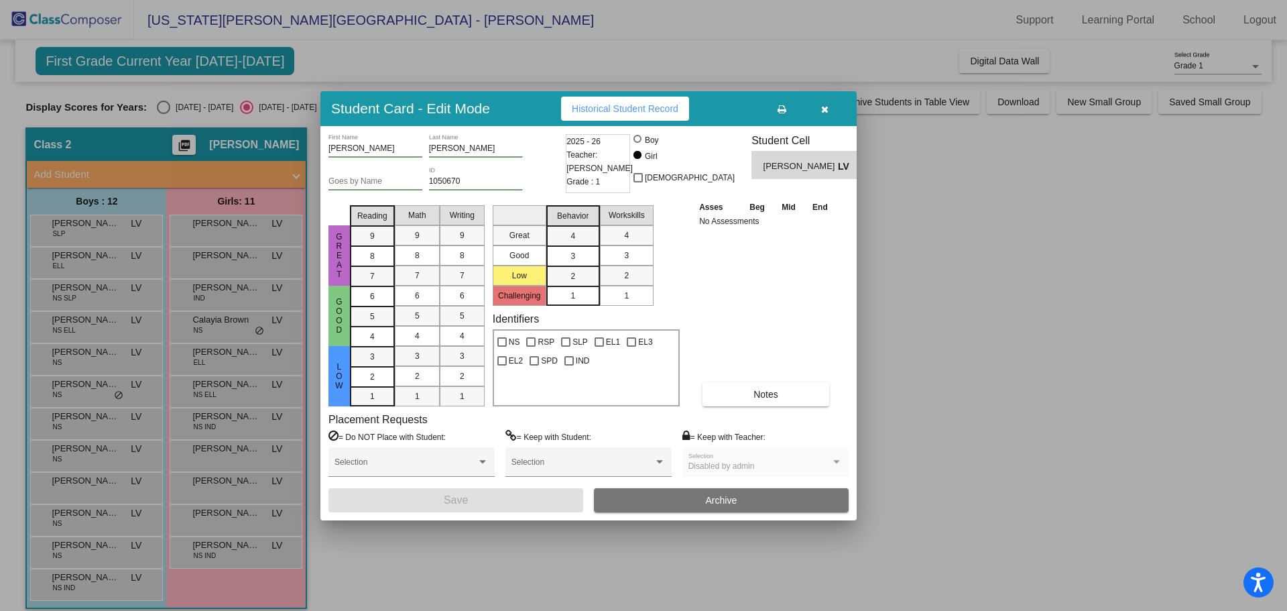
click at [200, 521] on div at bounding box center [643, 305] width 1287 height 611
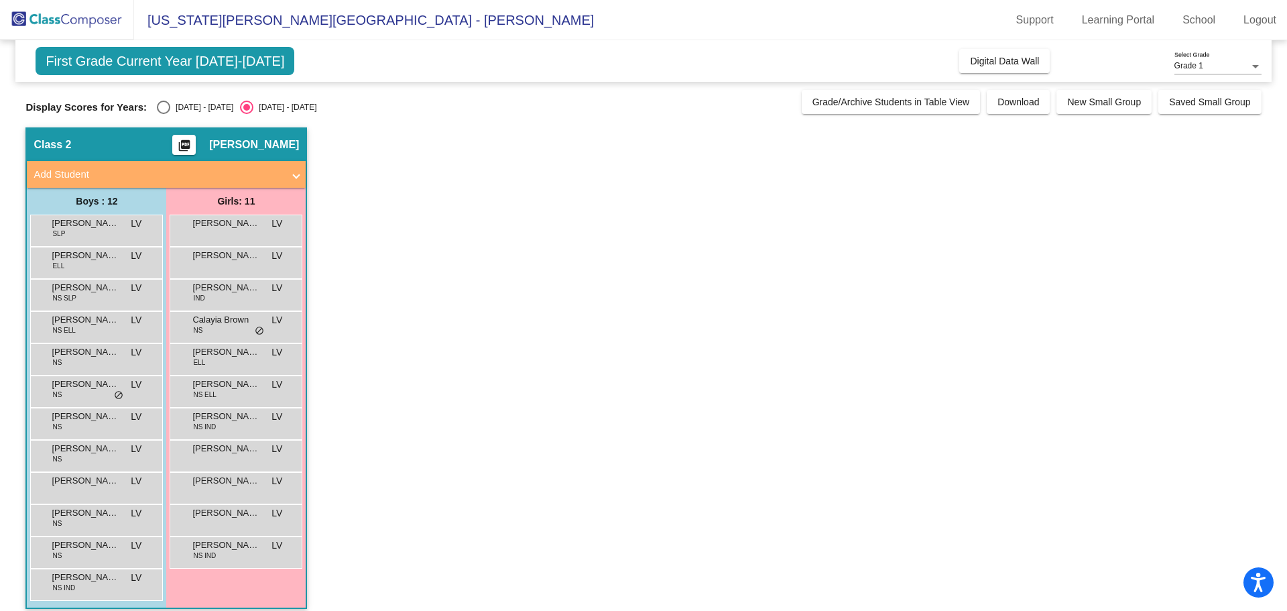
click at [200, 521] on div "Olivia Lampley LV lock do_not_disturb_alt" at bounding box center [236, 518] width 128 height 27
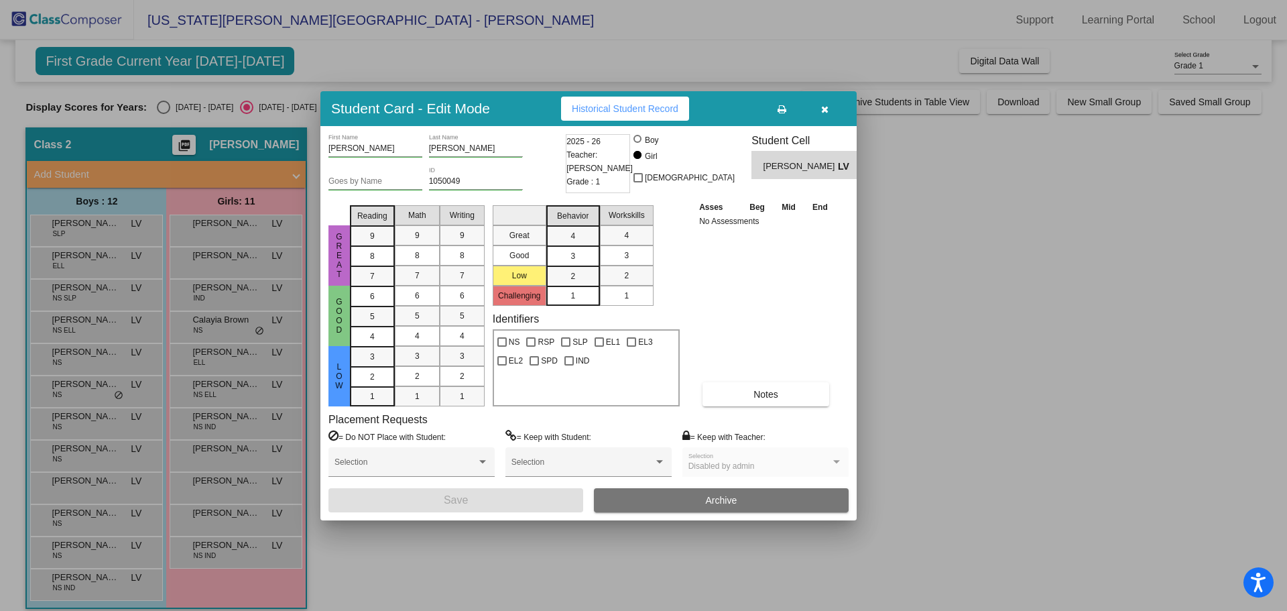
click at [141, 556] on div at bounding box center [643, 305] width 1287 height 611
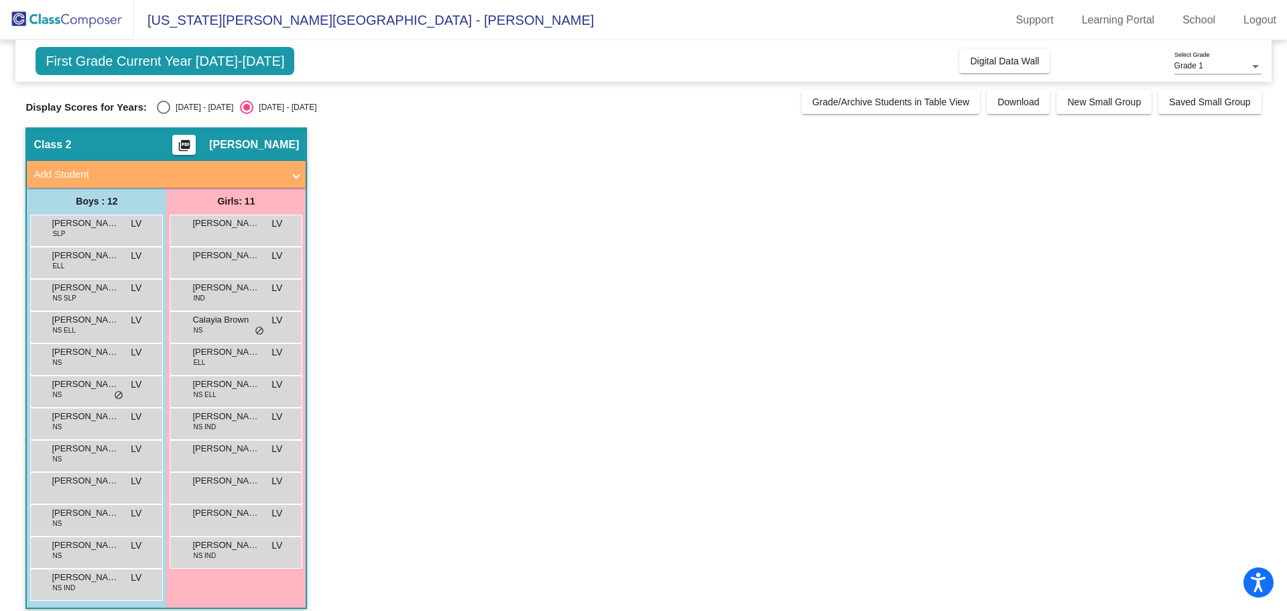
click at [141, 556] on div "Randall Ebenal Jr NS LV lock do_not_disturb_alt" at bounding box center [95, 550] width 128 height 27
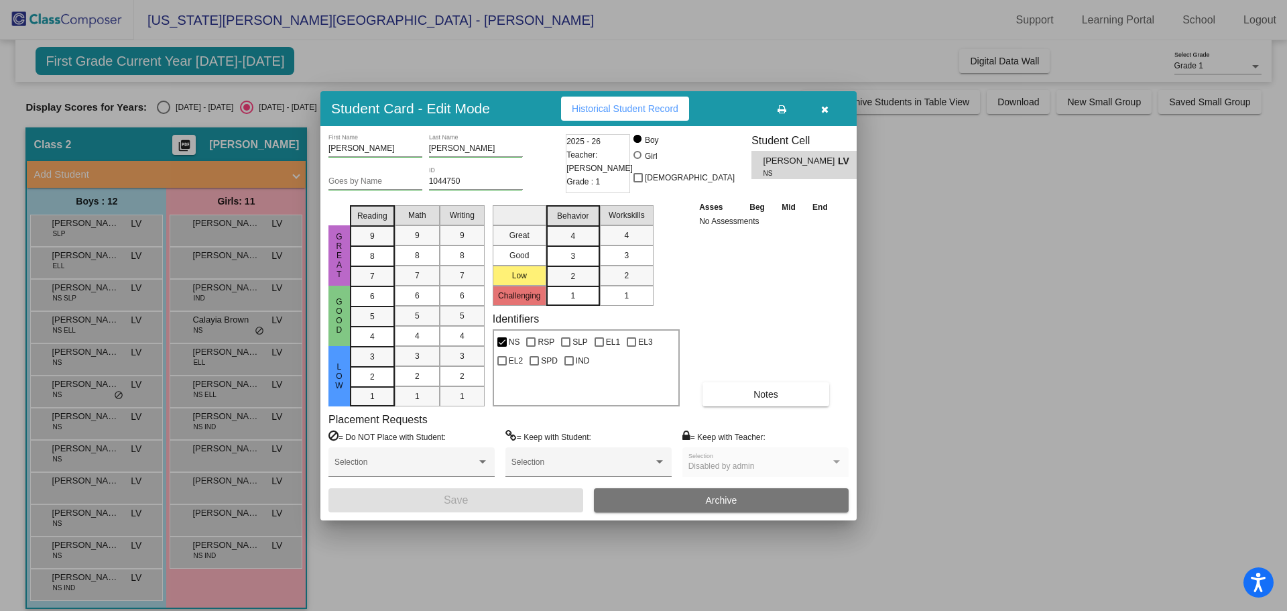
click at [123, 590] on div at bounding box center [643, 305] width 1287 height 611
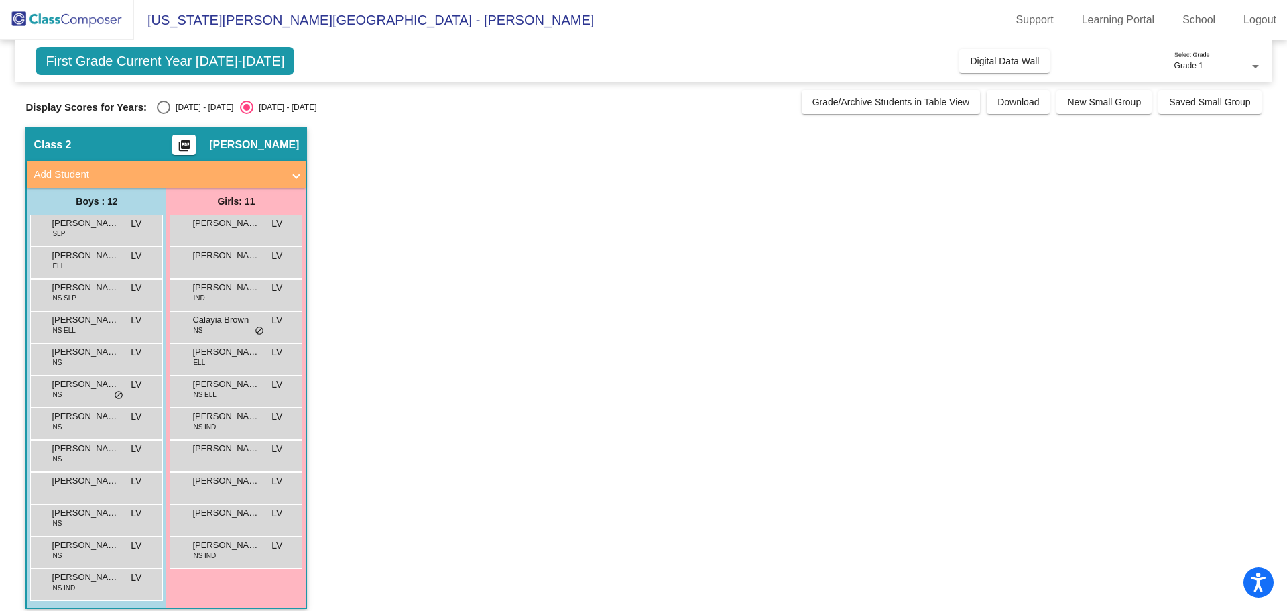
click at [123, 590] on div "Rhett Alvarado NS IND LV lock do_not_disturb_alt" at bounding box center [95, 582] width 128 height 27
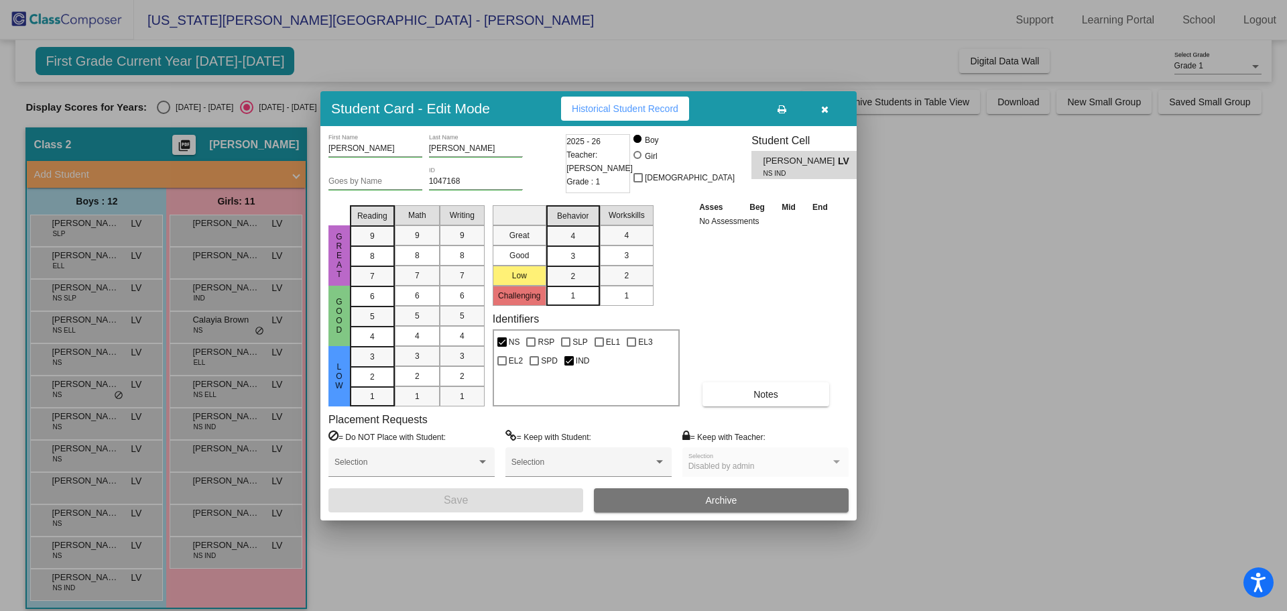
click at [202, 548] on div at bounding box center [643, 305] width 1287 height 611
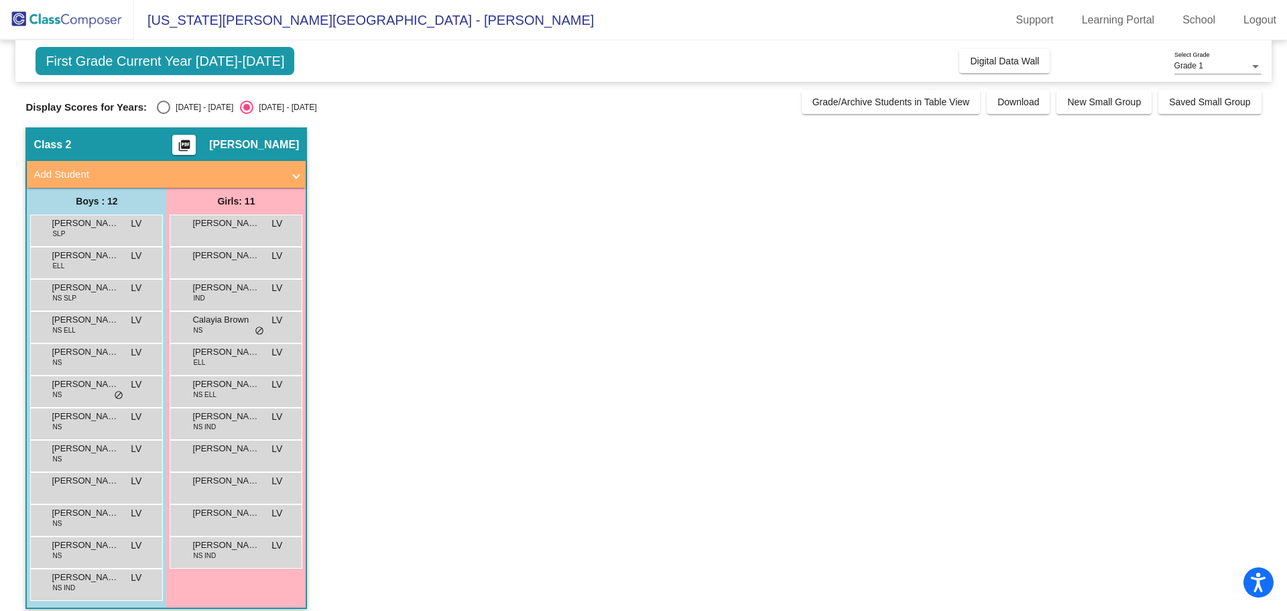
click at [202, 548] on span "Savannah Richards" at bounding box center [225, 544] width 67 height 13
